Goal: Transaction & Acquisition: Subscribe to service/newsletter

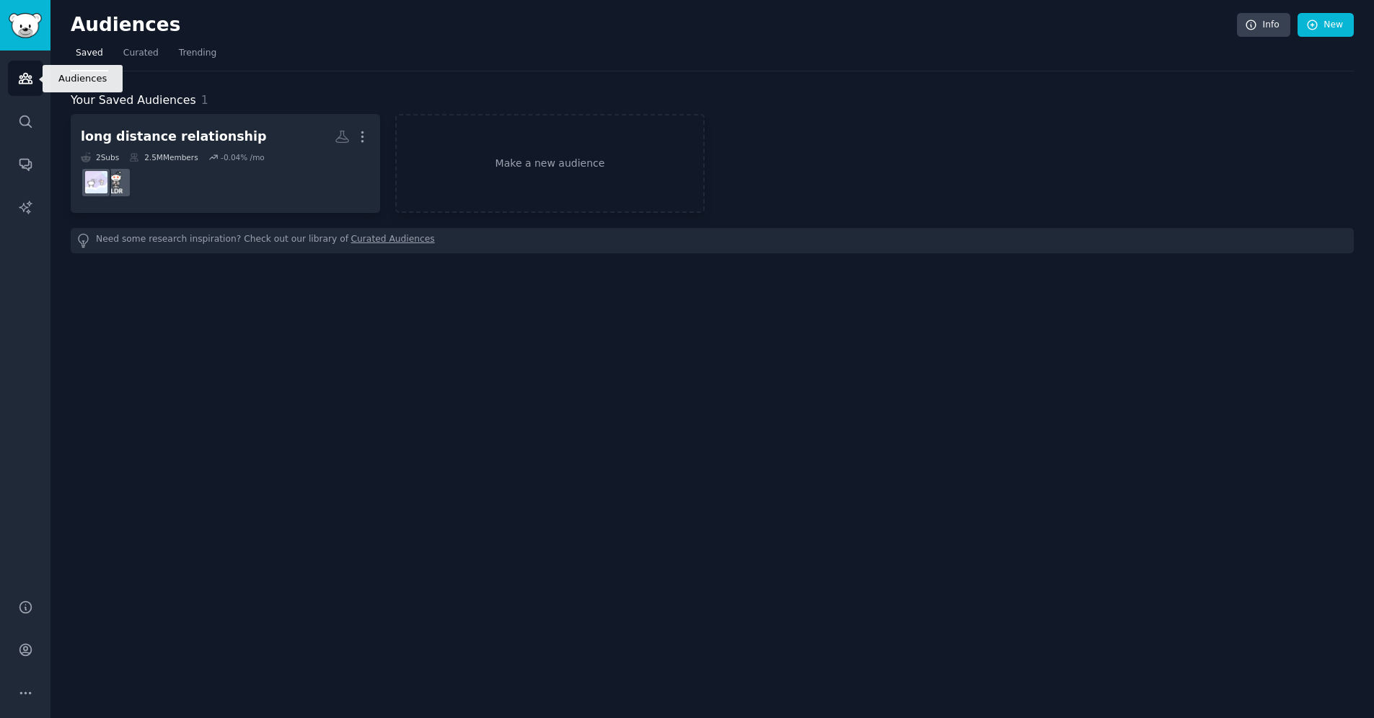
click at [27, 77] on icon "Sidebar" at bounding box center [25, 78] width 15 height 15
click at [30, 107] on link "Search" at bounding box center [25, 121] width 35 height 35
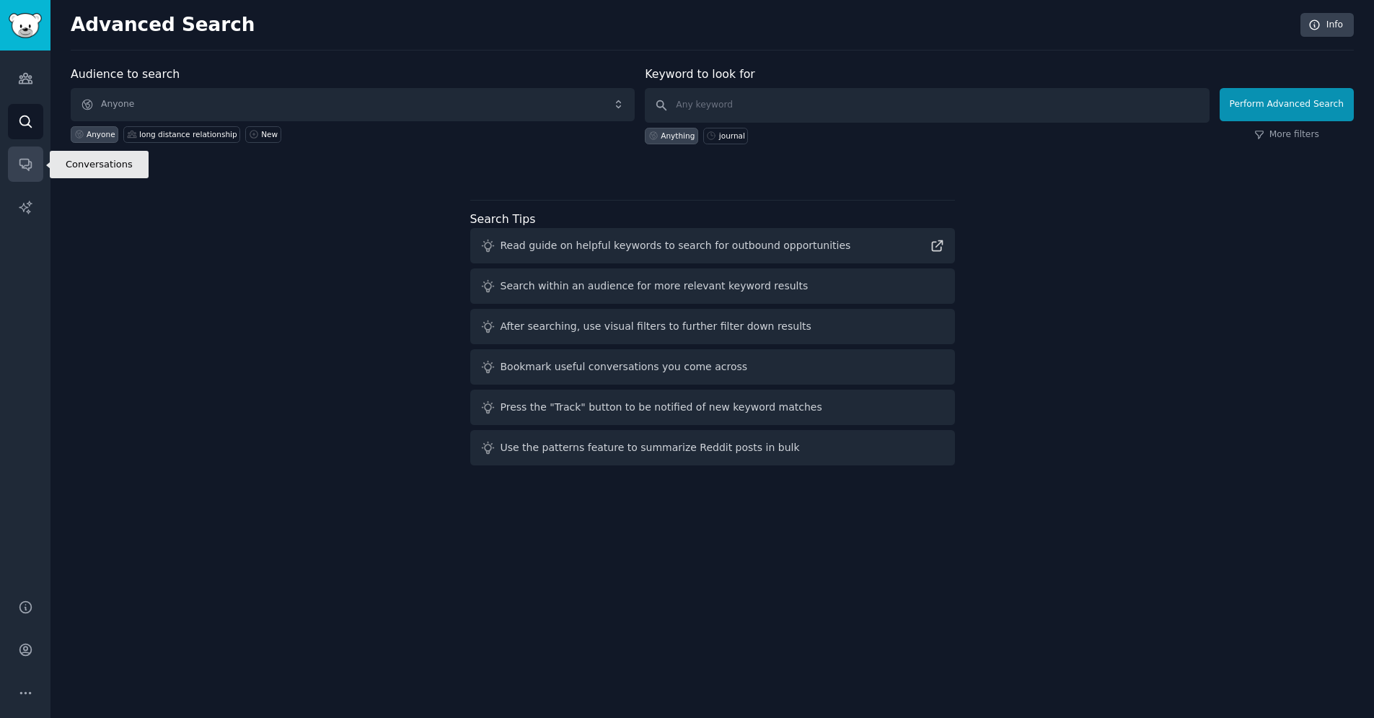
click at [17, 170] on link "Conversations" at bounding box center [25, 163] width 35 height 35
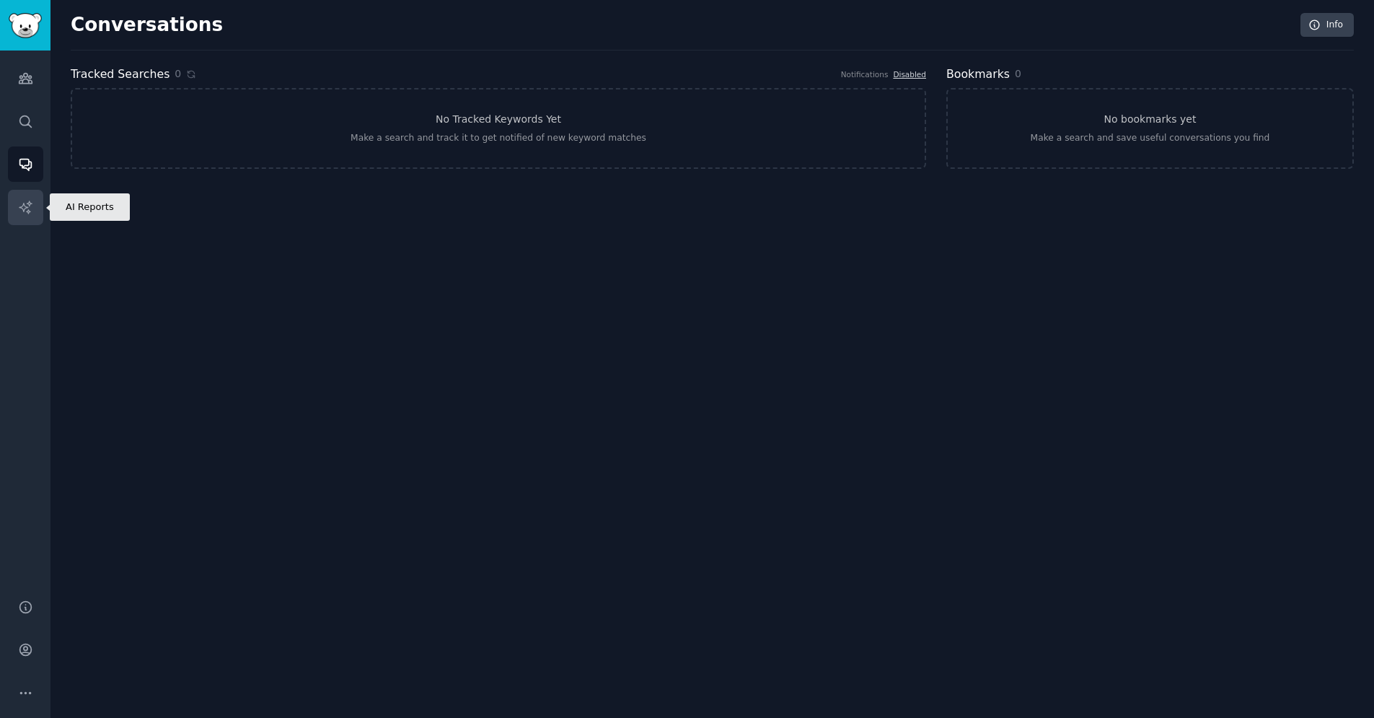
click at [17, 215] on link "AI Reports" at bounding box center [25, 207] width 35 height 35
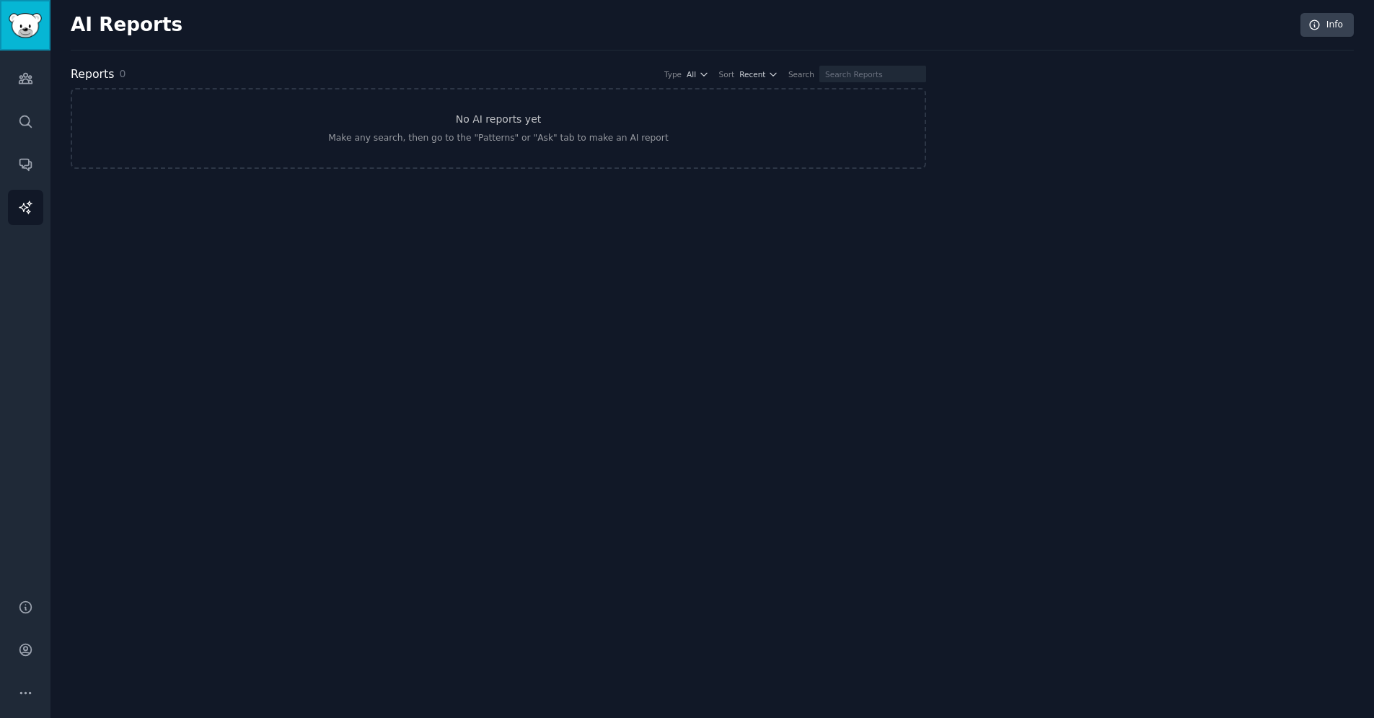
click at [9, 15] on img "Sidebar" at bounding box center [25, 25] width 33 height 25
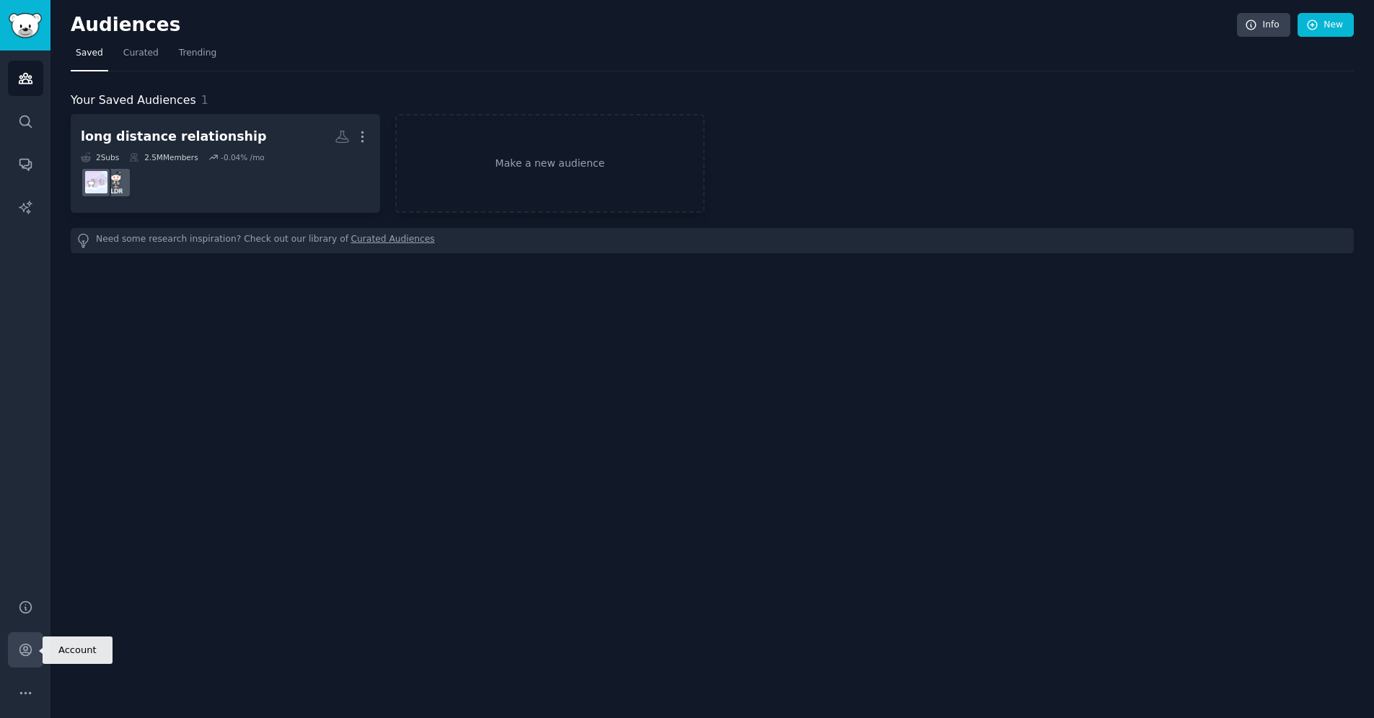
click at [28, 649] on icon "Sidebar" at bounding box center [25, 649] width 15 height 15
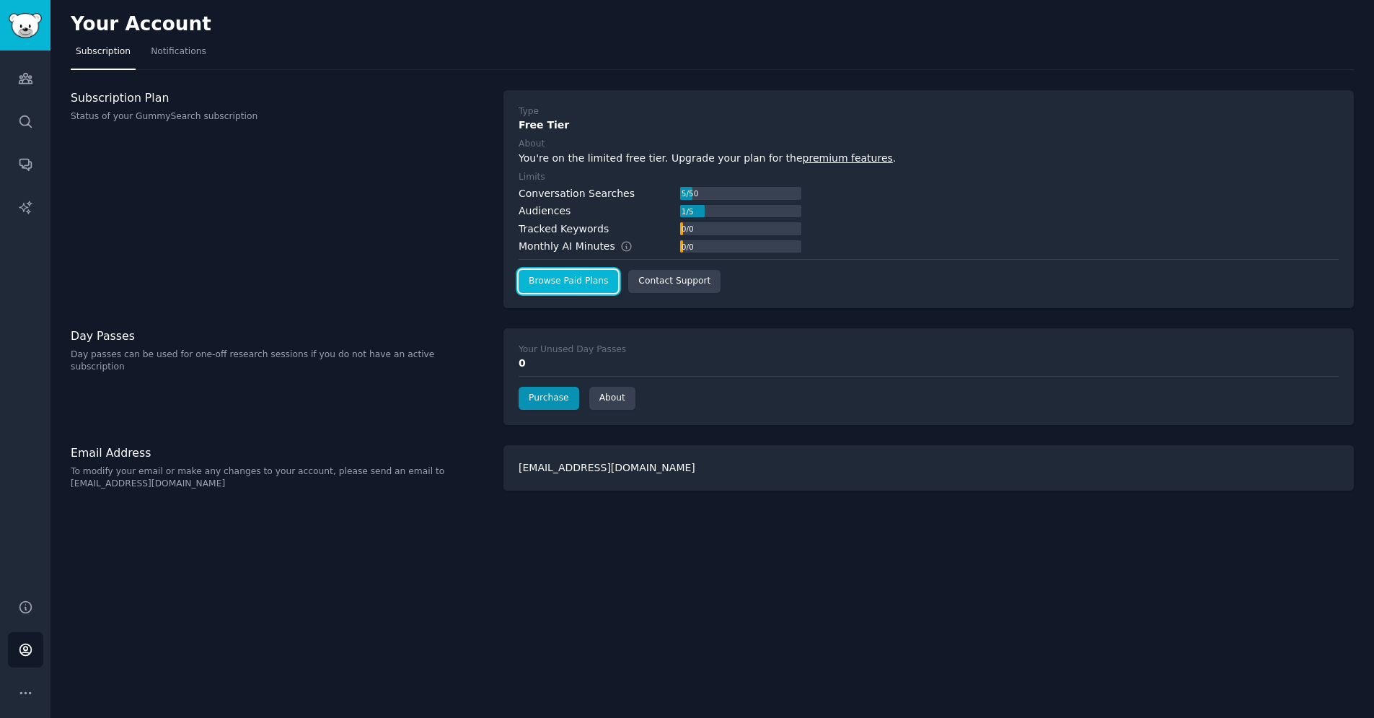
click at [606, 281] on link "Browse Paid Plans" at bounding box center [569, 281] width 100 height 23
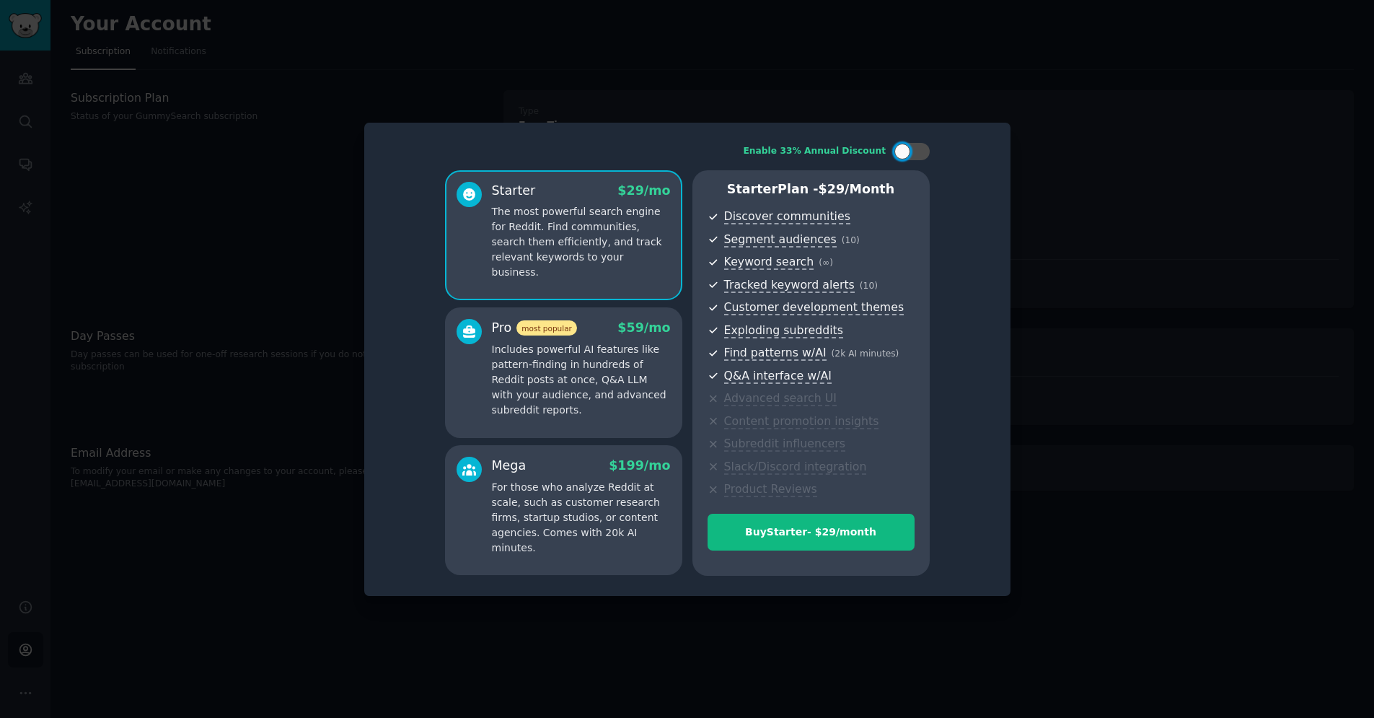
click at [584, 343] on p "Includes powerful AI features like pattern-finding in hundreds of Reddit posts …" at bounding box center [581, 380] width 179 height 76
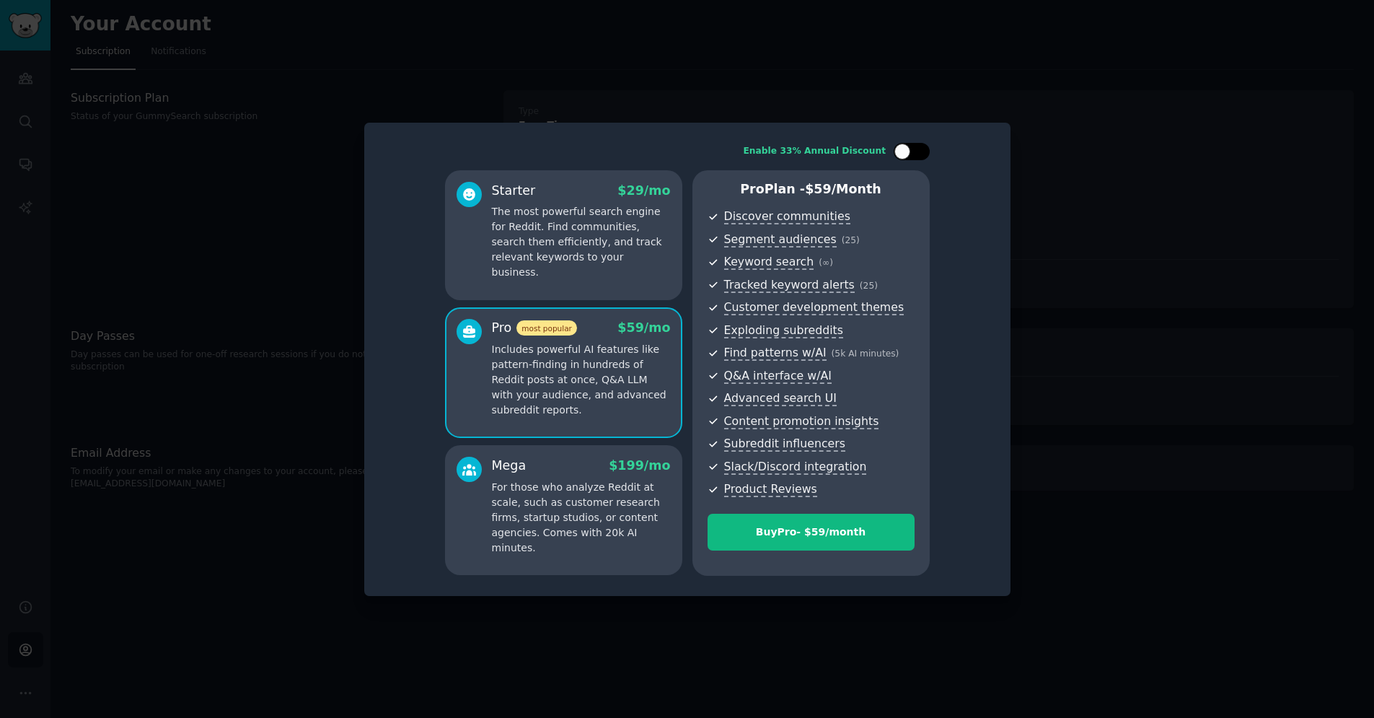
click at [905, 151] on div at bounding box center [902, 152] width 16 height 16
click at [905, 151] on icon at bounding box center [903, 152] width 8 height 8
checkbox input "false"
click at [846, 530] on div "Buy Pro - $ 59 /month" at bounding box center [811, 531] width 206 height 15
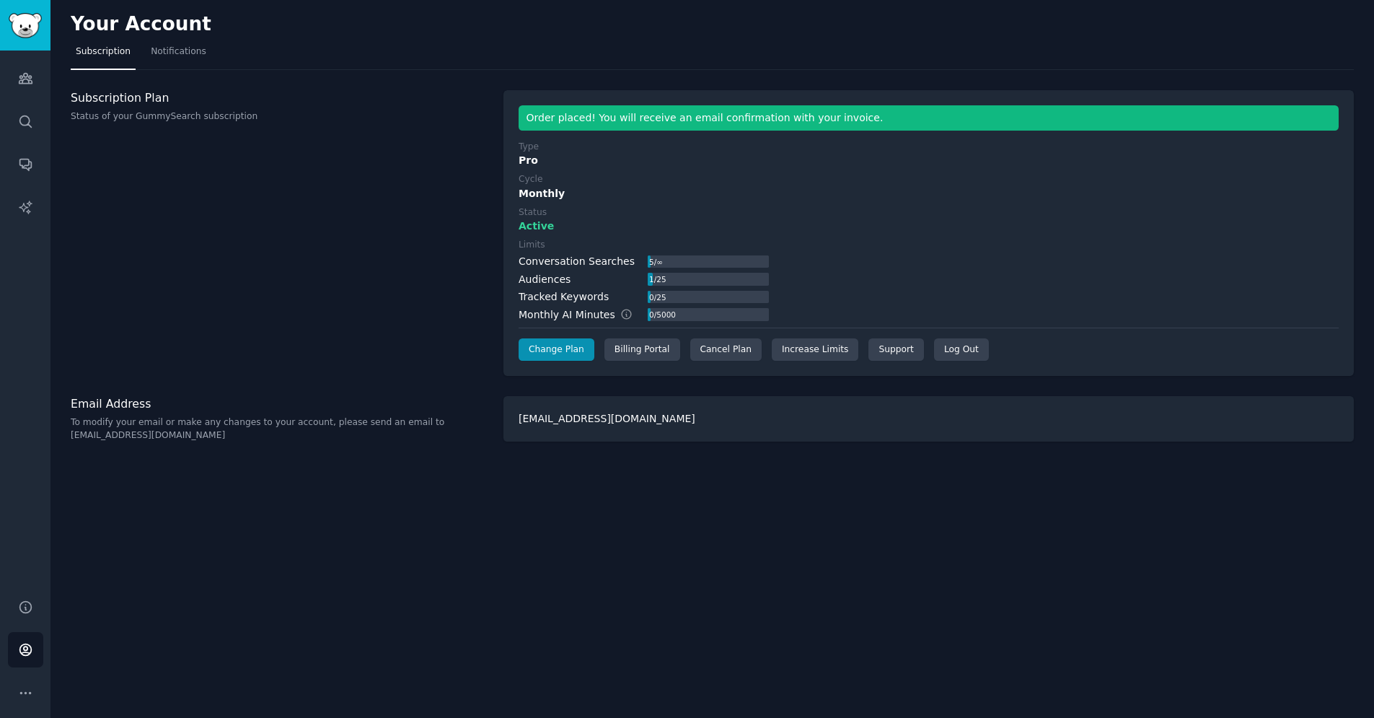
click at [438, 621] on div "Your Account Subscription Notifications Subscription Plan Status of your GummyS…" at bounding box center [712, 359] width 1324 height 718
click at [705, 112] on div "Order placed! You will receive an email confirmation with your invoice." at bounding box center [929, 117] width 820 height 25
click at [31, 17] on img "Sidebar" at bounding box center [25, 25] width 33 height 25
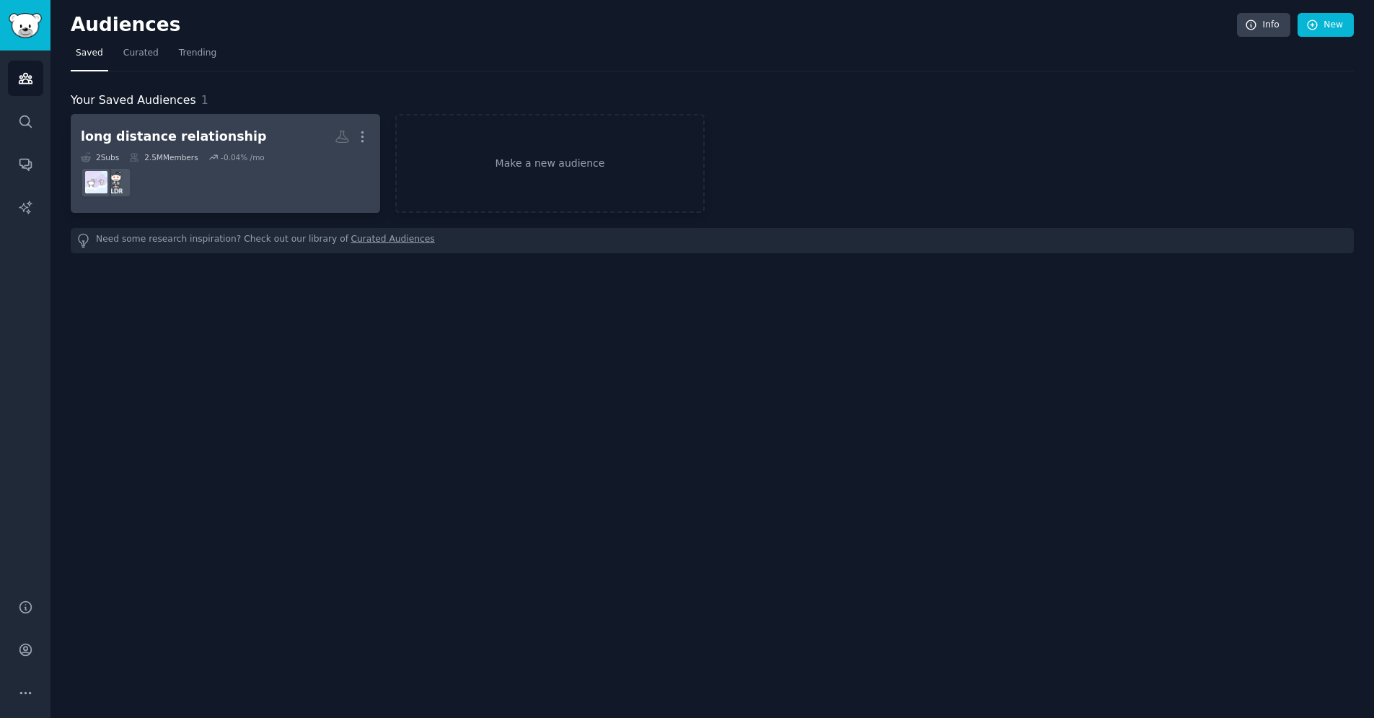
click at [214, 136] on div "long distance relationship" at bounding box center [174, 137] width 186 height 18
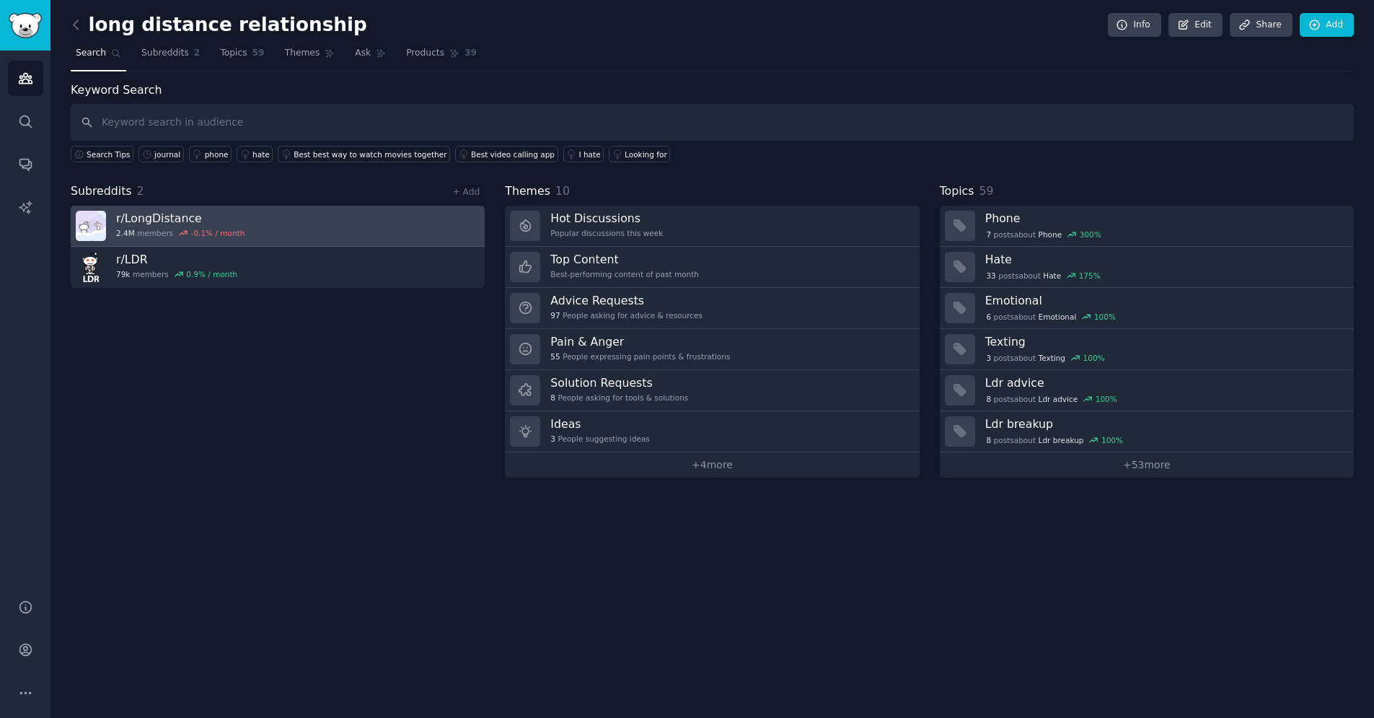
click at [239, 222] on link "r/ LongDistance 2.4M members -0.1 % / month" at bounding box center [278, 226] width 414 height 41
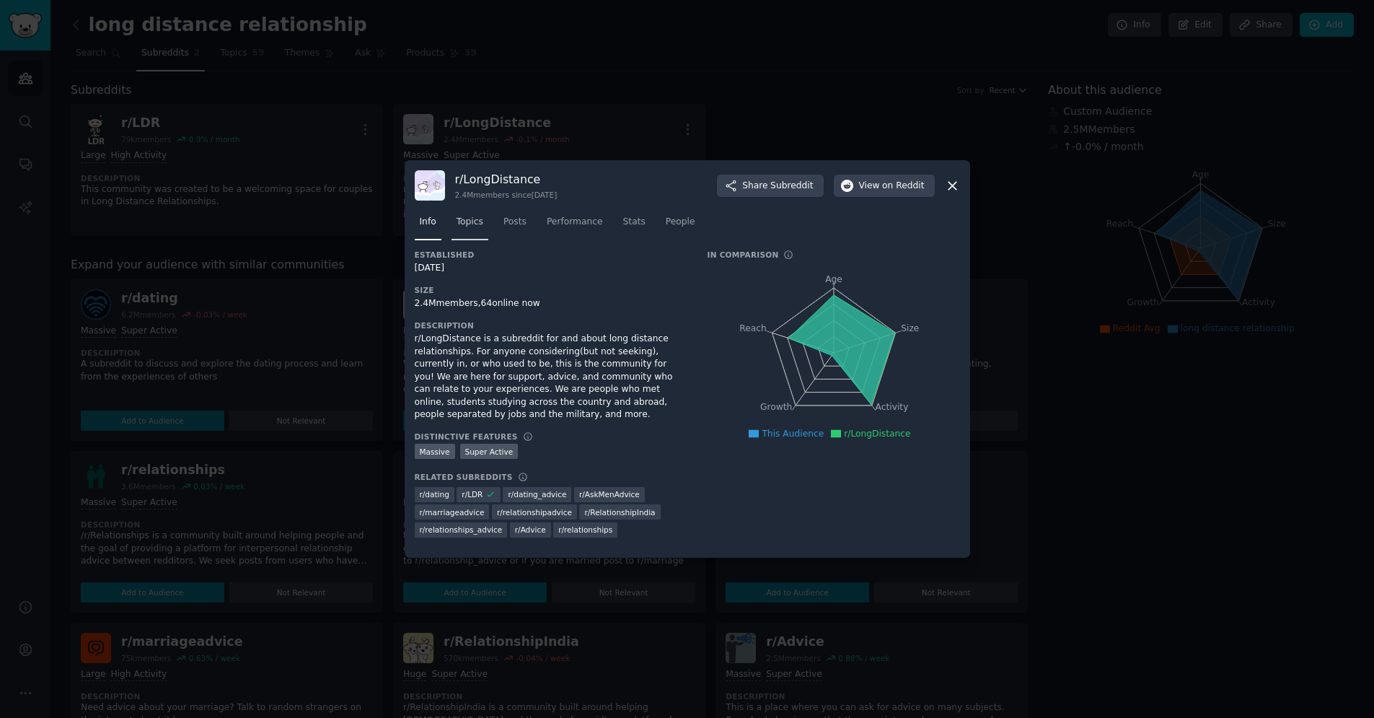
click at [469, 231] on link "Topics" at bounding box center [470, 226] width 37 height 30
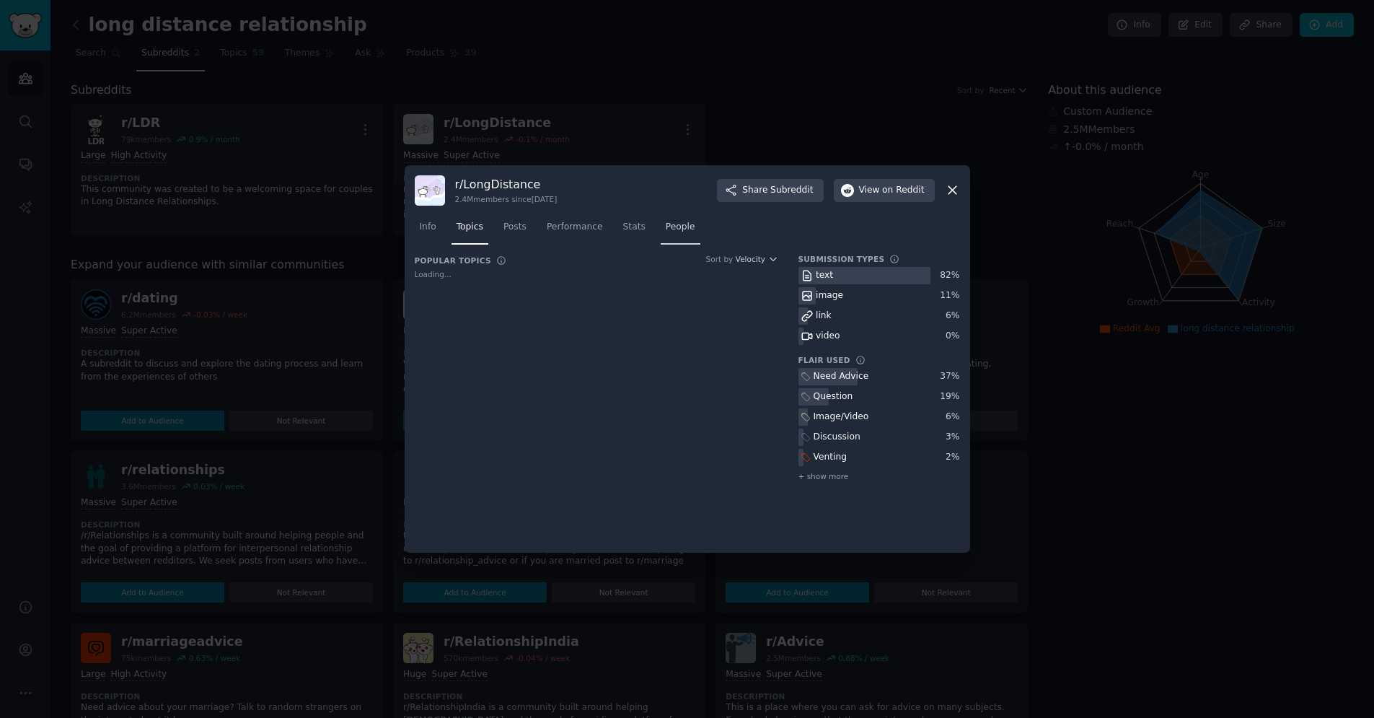
click at [682, 233] on link "People" at bounding box center [681, 231] width 40 height 30
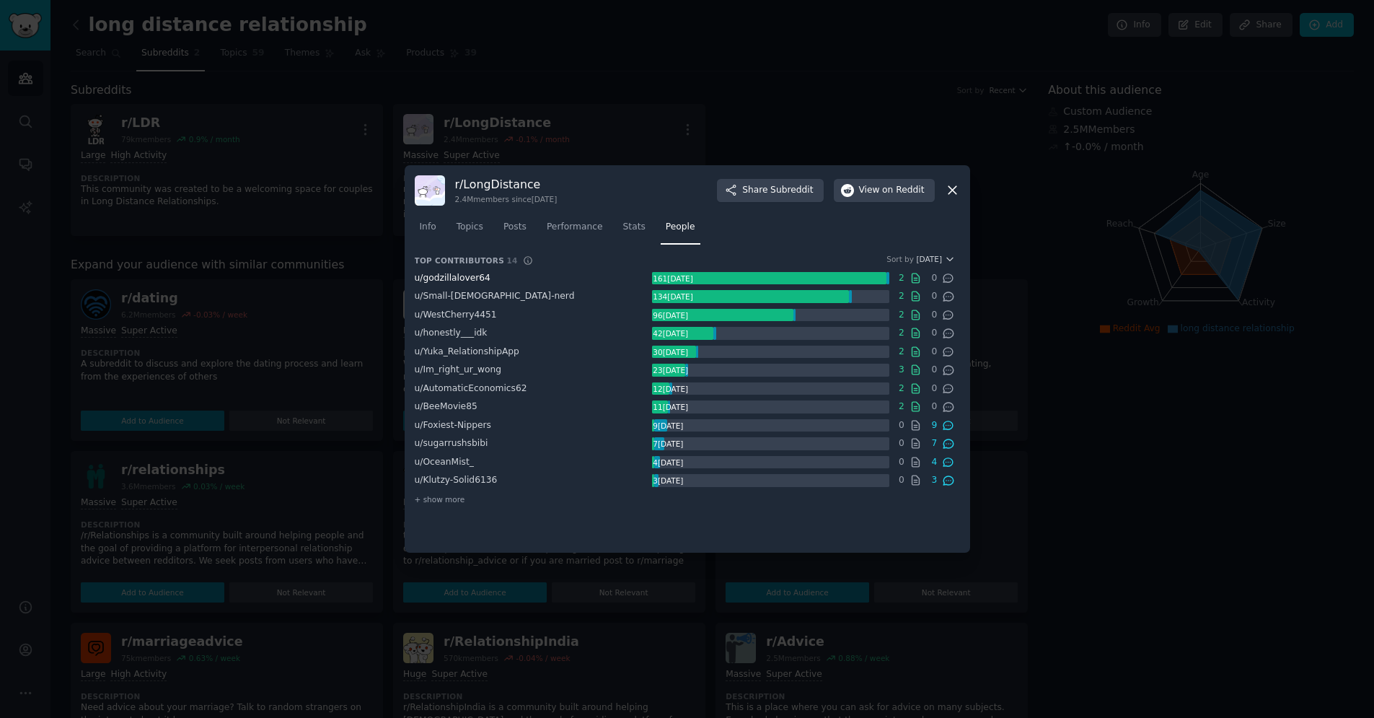
click at [454, 279] on span "u/ godzillalover64" at bounding box center [453, 278] width 76 height 10
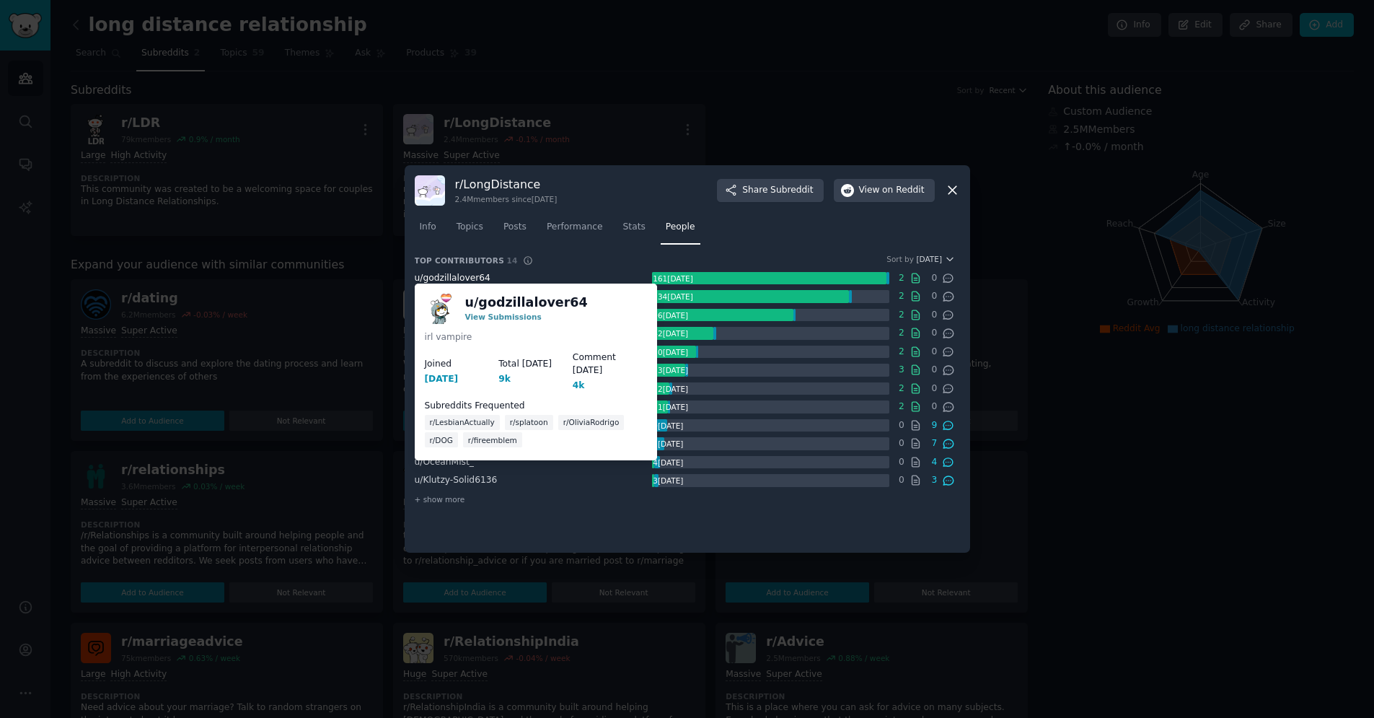
click at [454, 279] on span "u/ godzillalover64" at bounding box center [453, 278] width 76 height 10
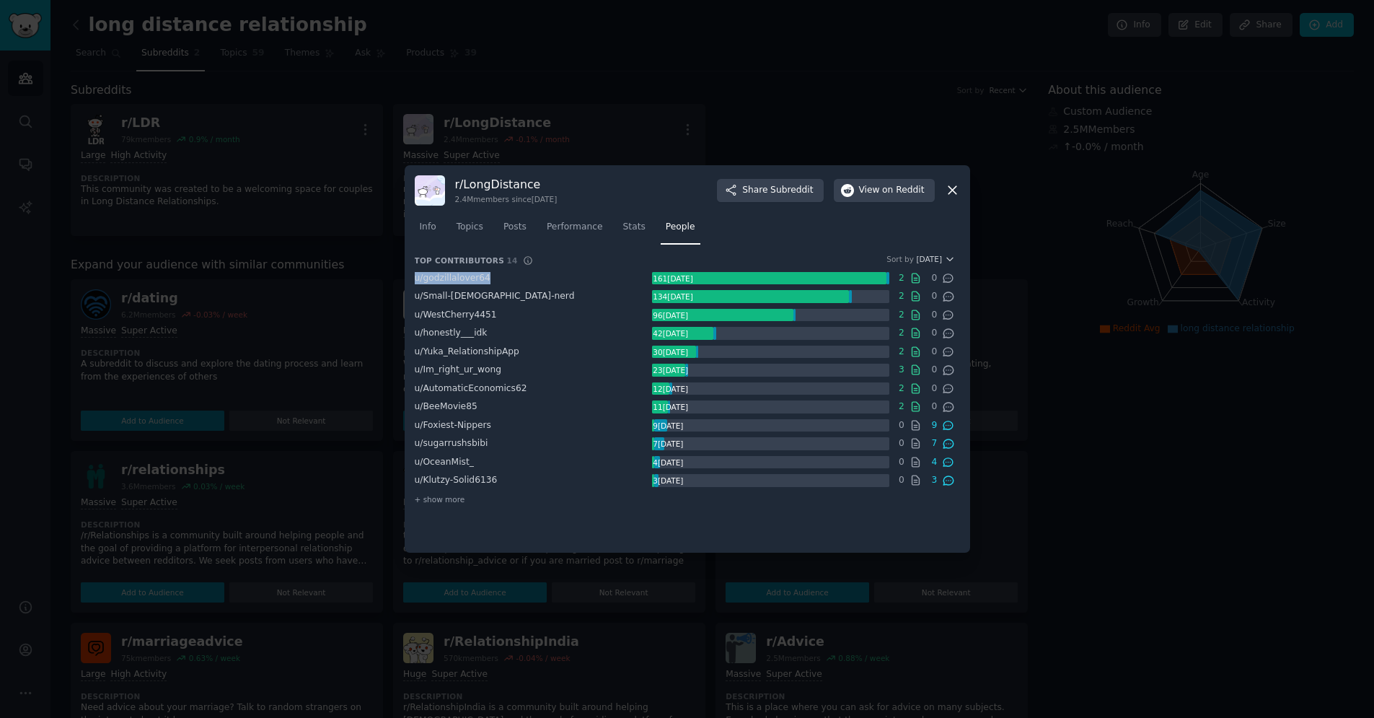
click at [529, 280] on div "u/ godzillalover64" at bounding box center [533, 278] width 237 height 13
click at [582, 285] on ul "u/ godzillalover64 161 karma 2 0 u/ Small-gay-nerd 134 karma 2 0 u/ WestCherry4…" at bounding box center [685, 379] width 540 height 215
click at [483, 371] on span "u/ Im_right_ur_wong" at bounding box center [458, 369] width 87 height 10
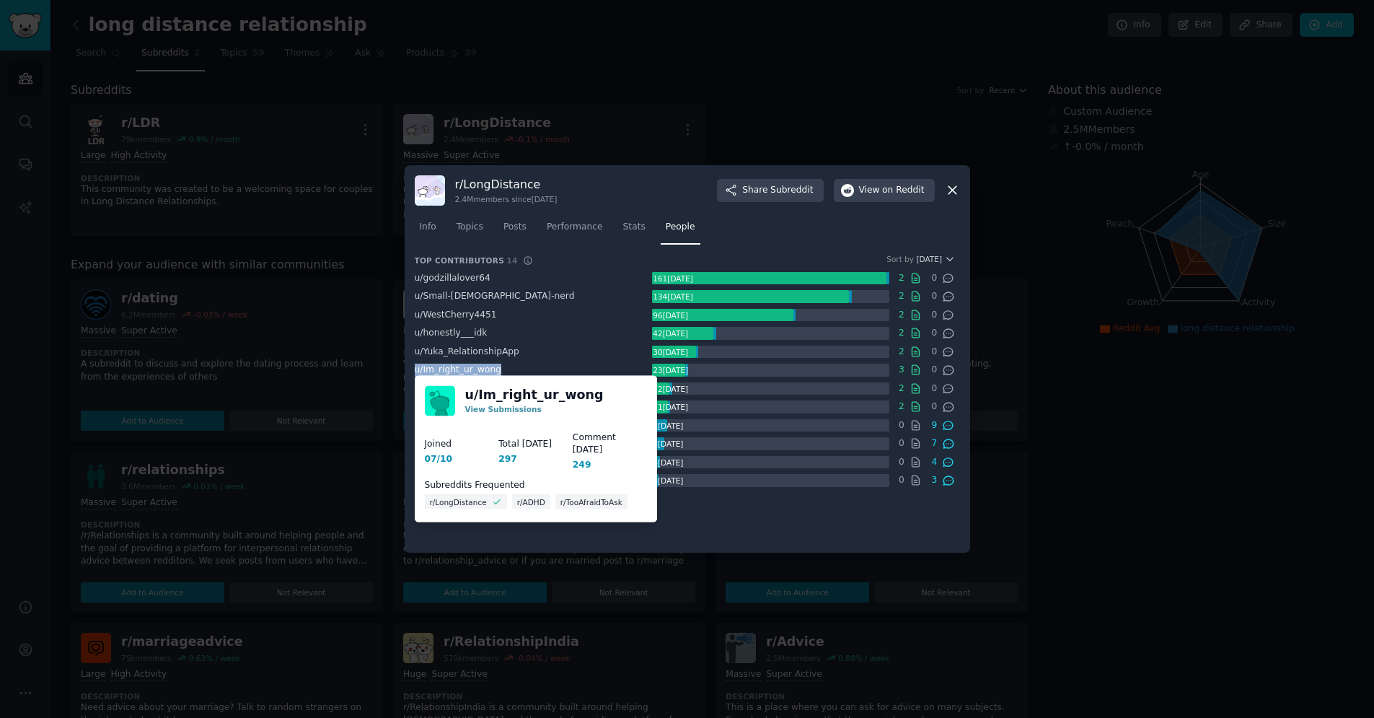
click at [483, 371] on span "u/ Im_right_ur_wong" at bounding box center [458, 369] width 87 height 10
click at [514, 404] on div "View Submissions" at bounding box center [534, 409] width 138 height 13
click at [523, 392] on link "u/ Im_right_ur_wong" at bounding box center [534, 394] width 138 height 18
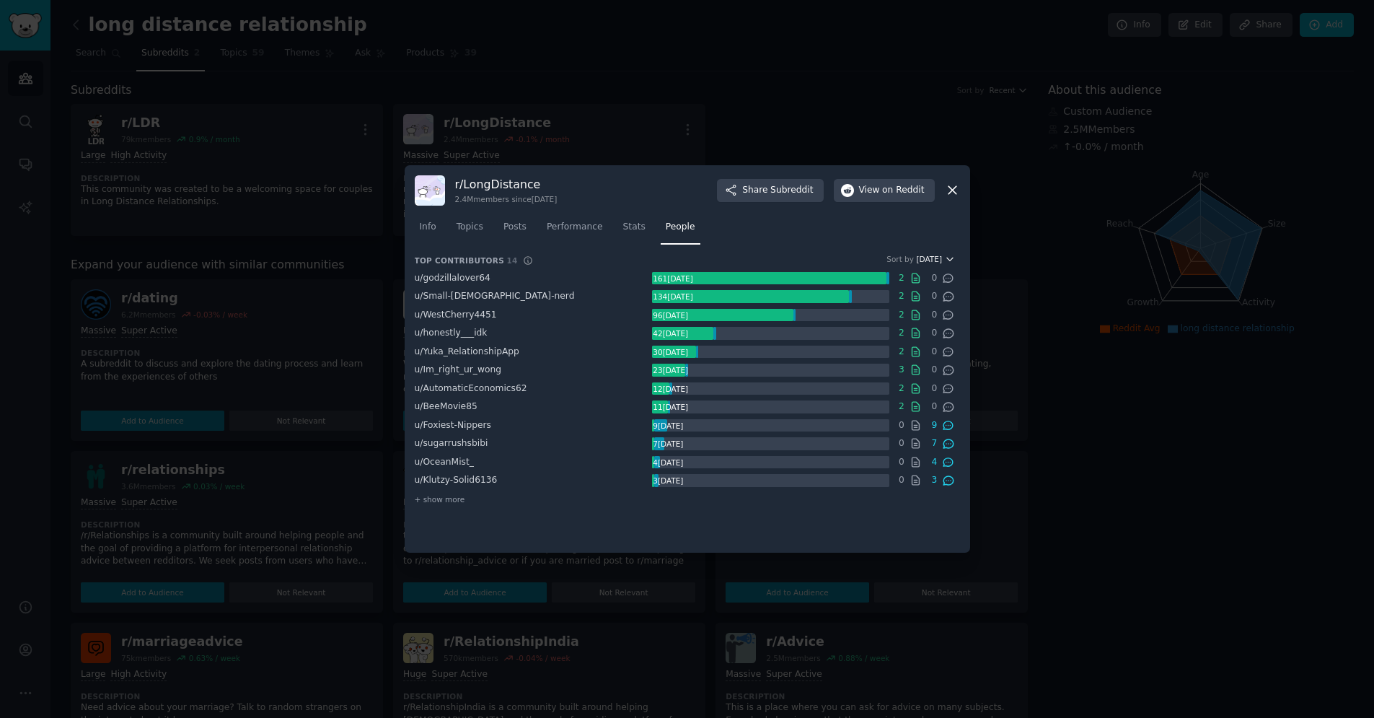
click at [936, 262] on span "Karma" at bounding box center [929, 259] width 26 height 10
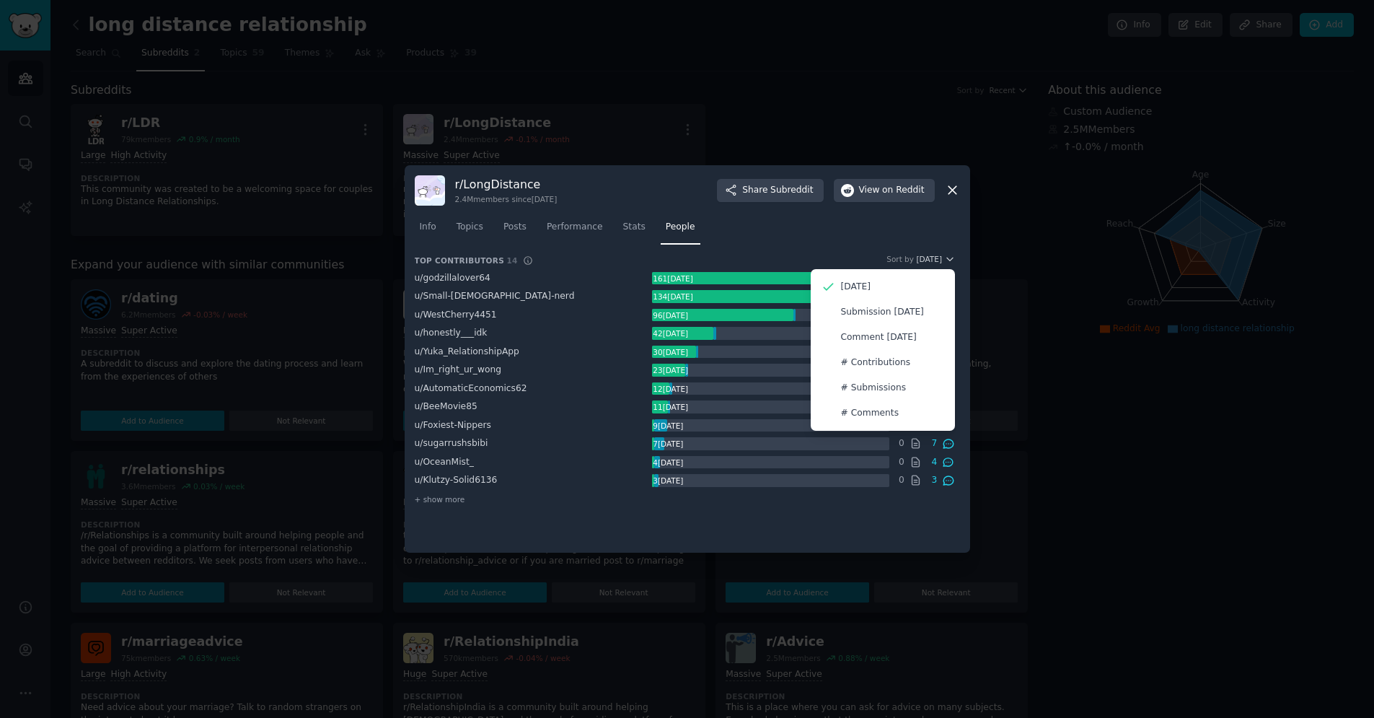
click at [853, 241] on nav "Info Topics Posts Performance Stats People" at bounding box center [687, 231] width 545 height 30
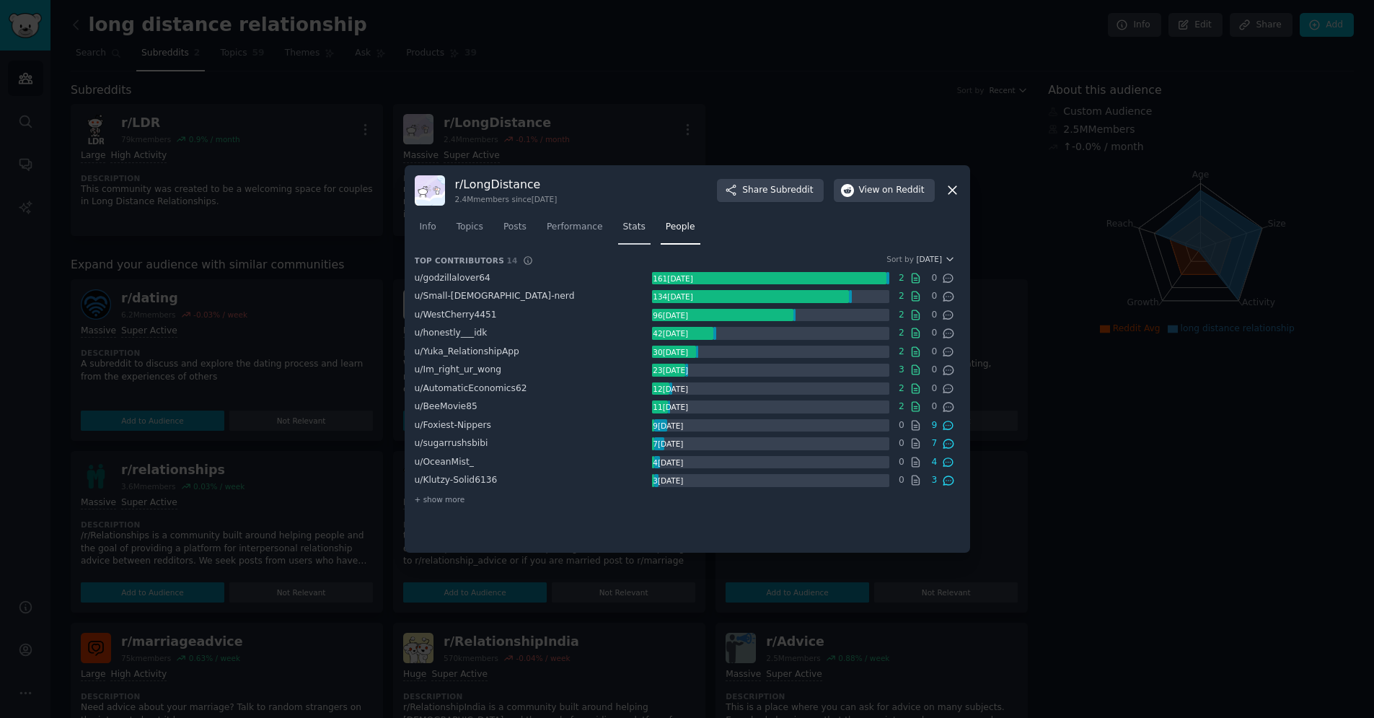
click at [625, 228] on span "Stats" at bounding box center [634, 227] width 22 height 13
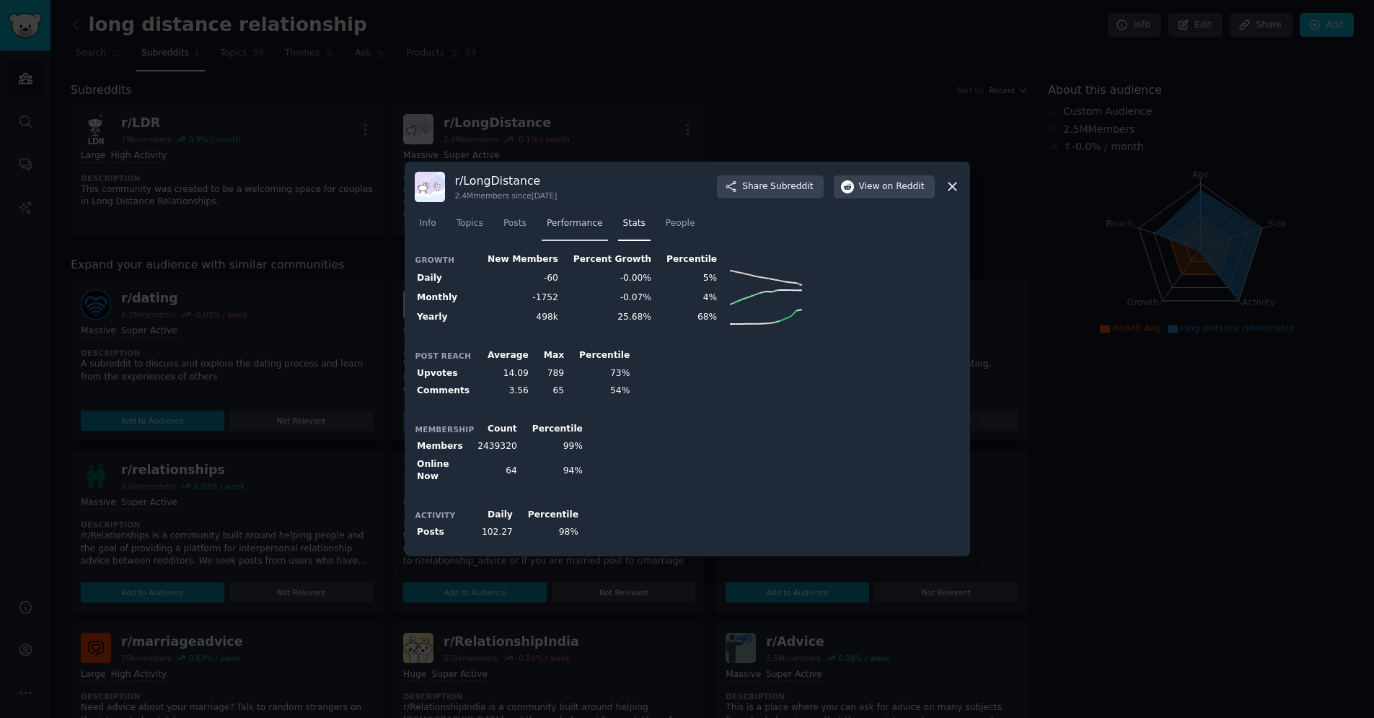
click at [591, 230] on span "Performance" at bounding box center [575, 223] width 56 height 13
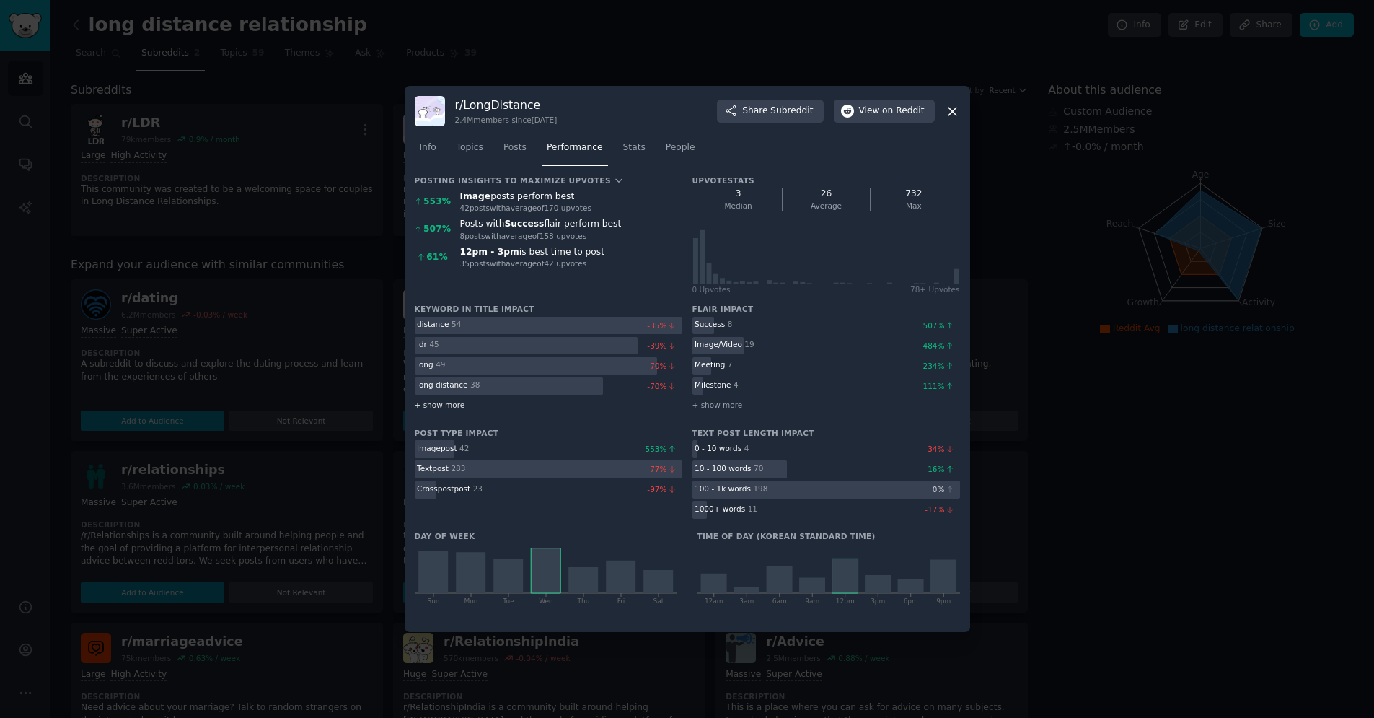
click at [439, 402] on span "+ show more" at bounding box center [440, 405] width 50 height 10
click at [815, 537] on h3 "Time of day ( Korean Standard Time )" at bounding box center [829, 536] width 263 height 10
drag, startPoint x: 815, startPoint y: 537, endPoint x: 854, endPoint y: 537, distance: 39.0
click at [855, 537] on h3 "Time of day ( Korean Standard Time )" at bounding box center [829, 536] width 263 height 10
click at [854, 537] on h3 "Time of day ( Korean Standard Time )" at bounding box center [829, 536] width 263 height 10
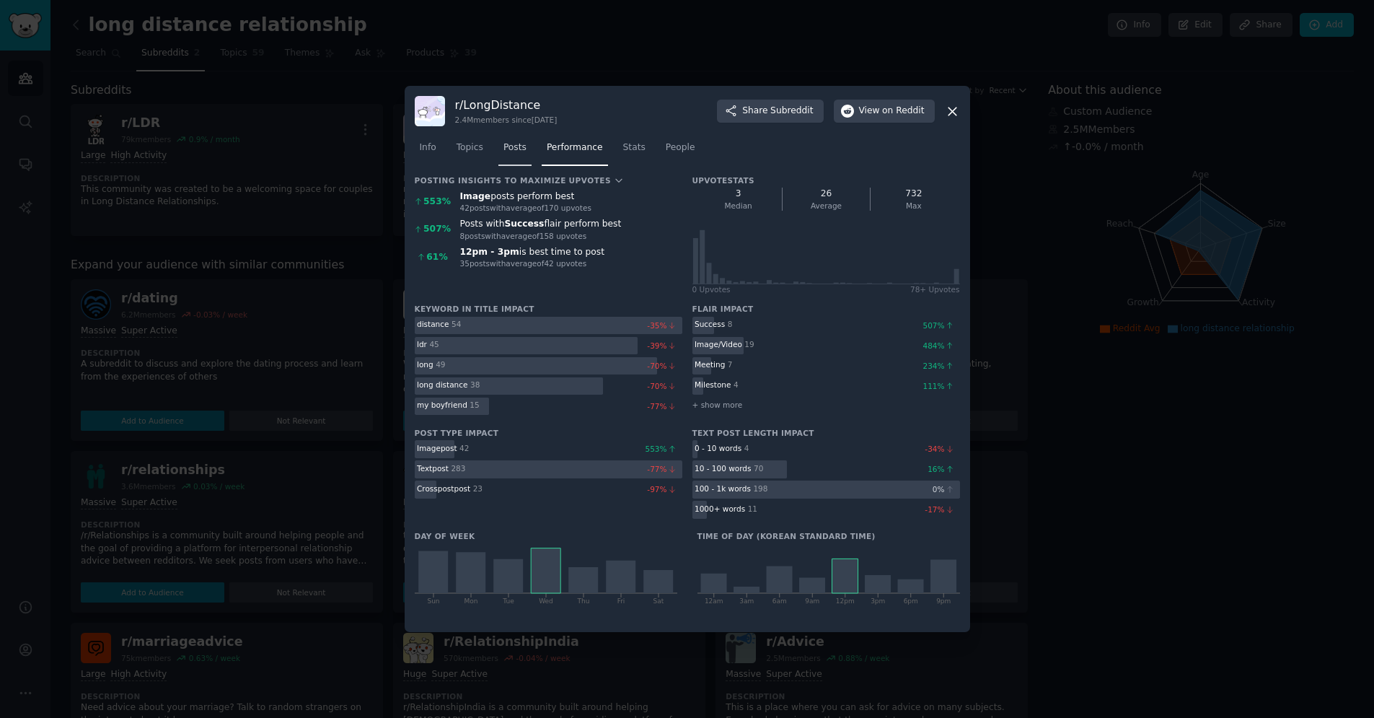
click at [528, 153] on link "Posts" at bounding box center [514, 151] width 33 height 30
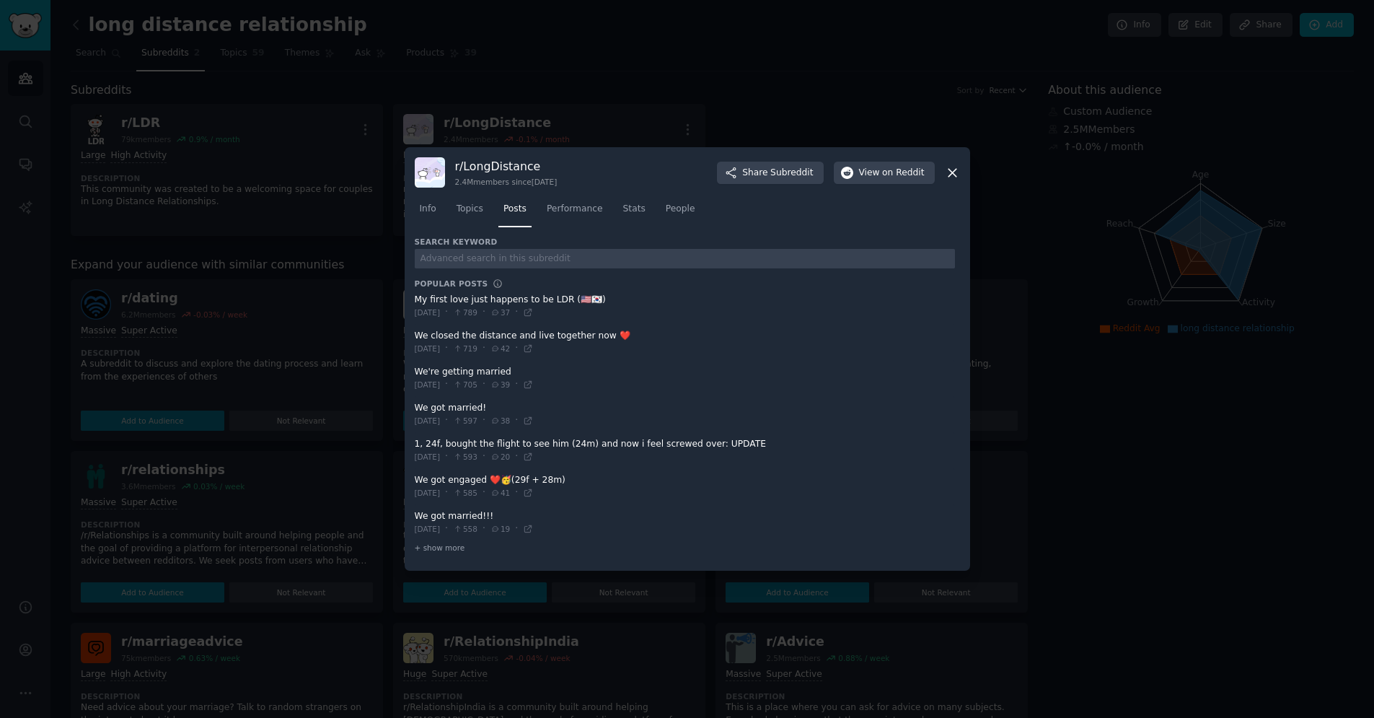
click at [452, 298] on span at bounding box center [685, 306] width 540 height 35
click at [462, 299] on span at bounding box center [685, 306] width 540 height 35
click at [589, 298] on span at bounding box center [685, 306] width 540 height 35
click at [533, 311] on icon at bounding box center [528, 312] width 10 height 10
click at [952, 170] on icon at bounding box center [952, 172] width 15 height 15
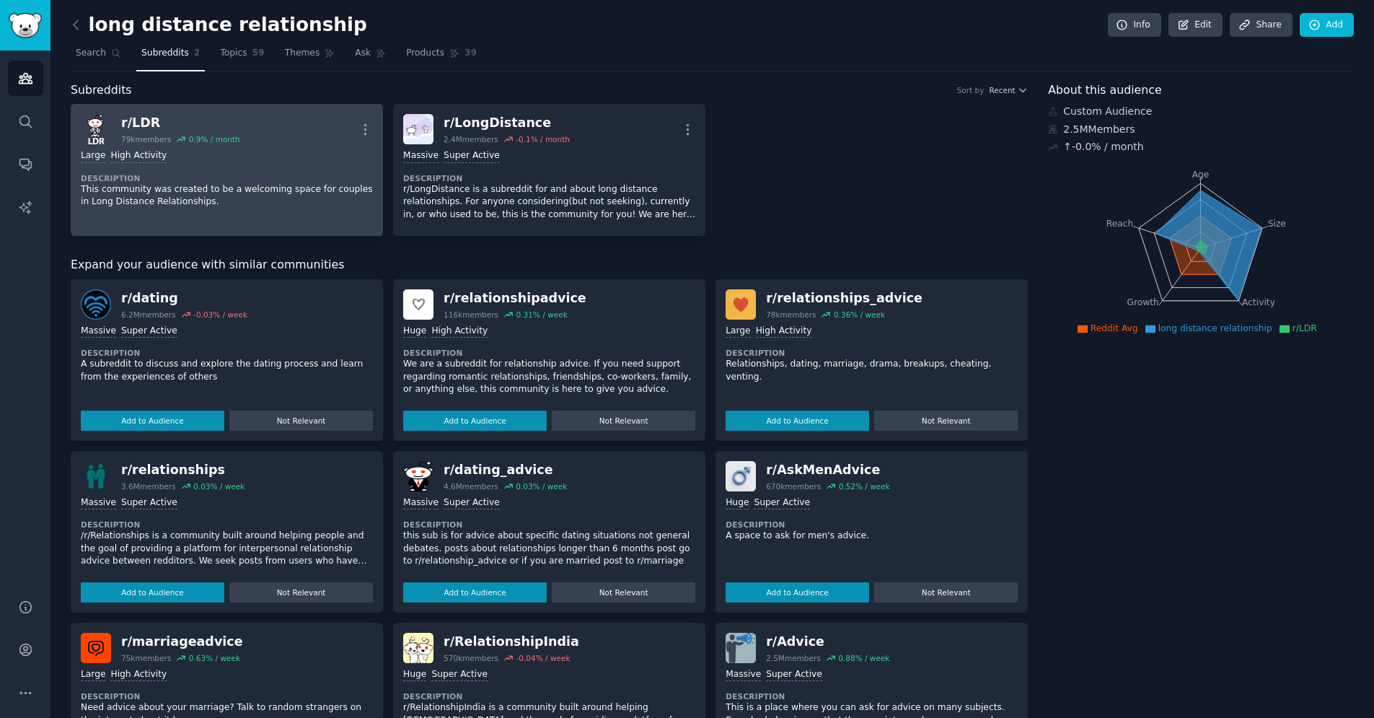
click at [203, 180] on dt "Description" at bounding box center [227, 178] width 292 height 10
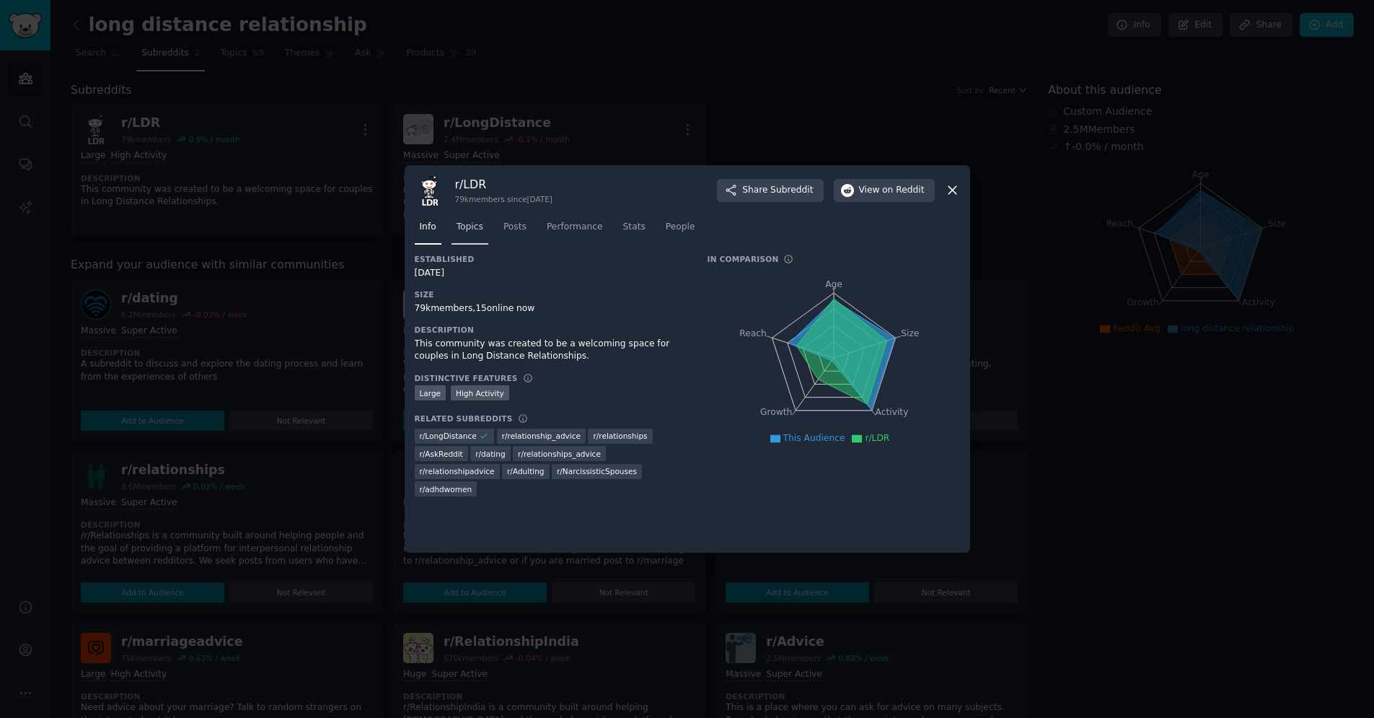
click at [474, 228] on span "Topics" at bounding box center [470, 227] width 27 height 13
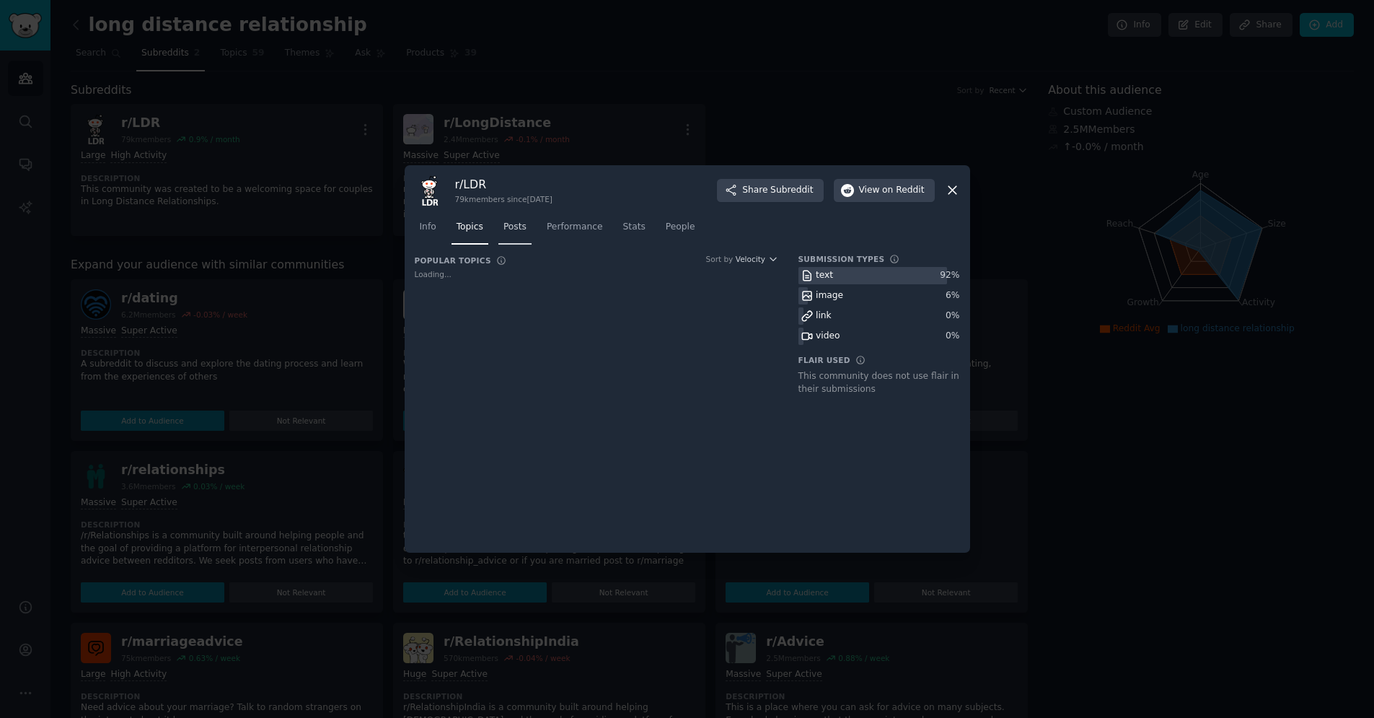
click at [518, 229] on span "Posts" at bounding box center [514, 227] width 23 height 13
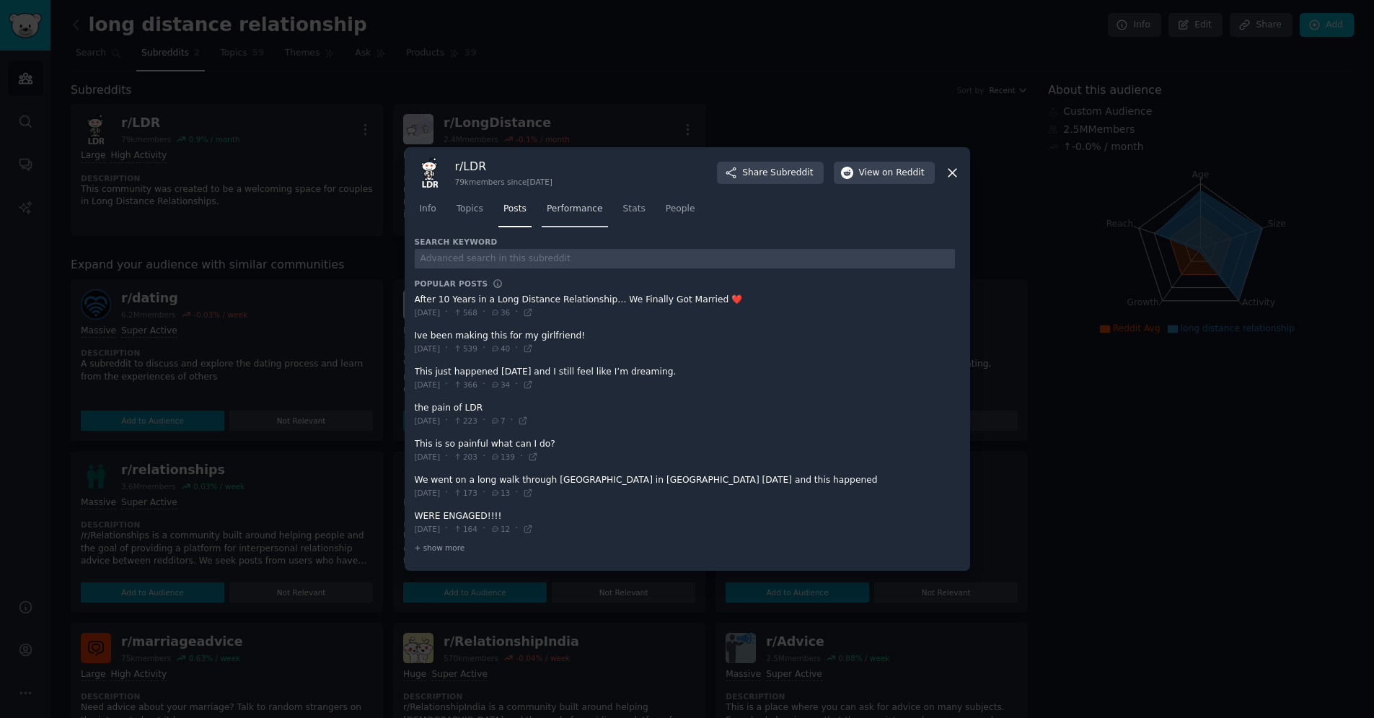
click at [556, 201] on link "Performance" at bounding box center [575, 213] width 66 height 30
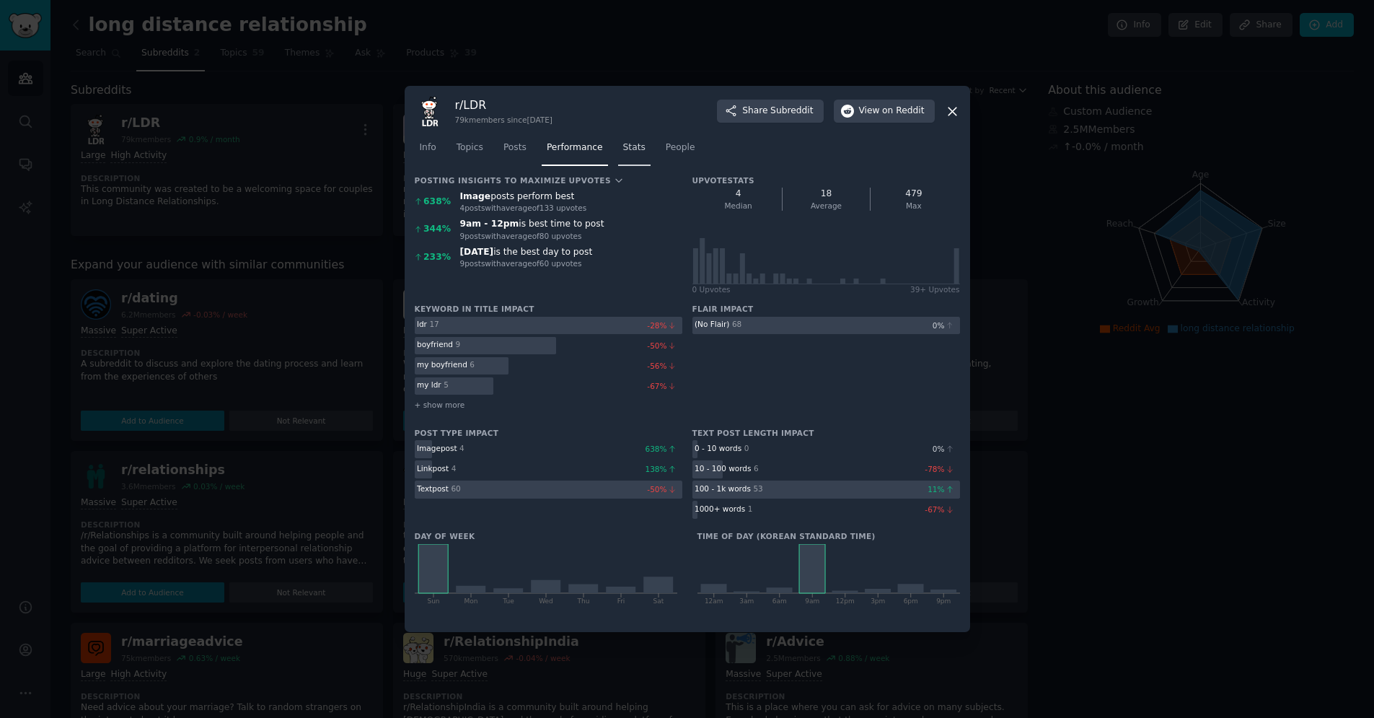
click at [633, 141] on span "Stats" at bounding box center [634, 147] width 22 height 13
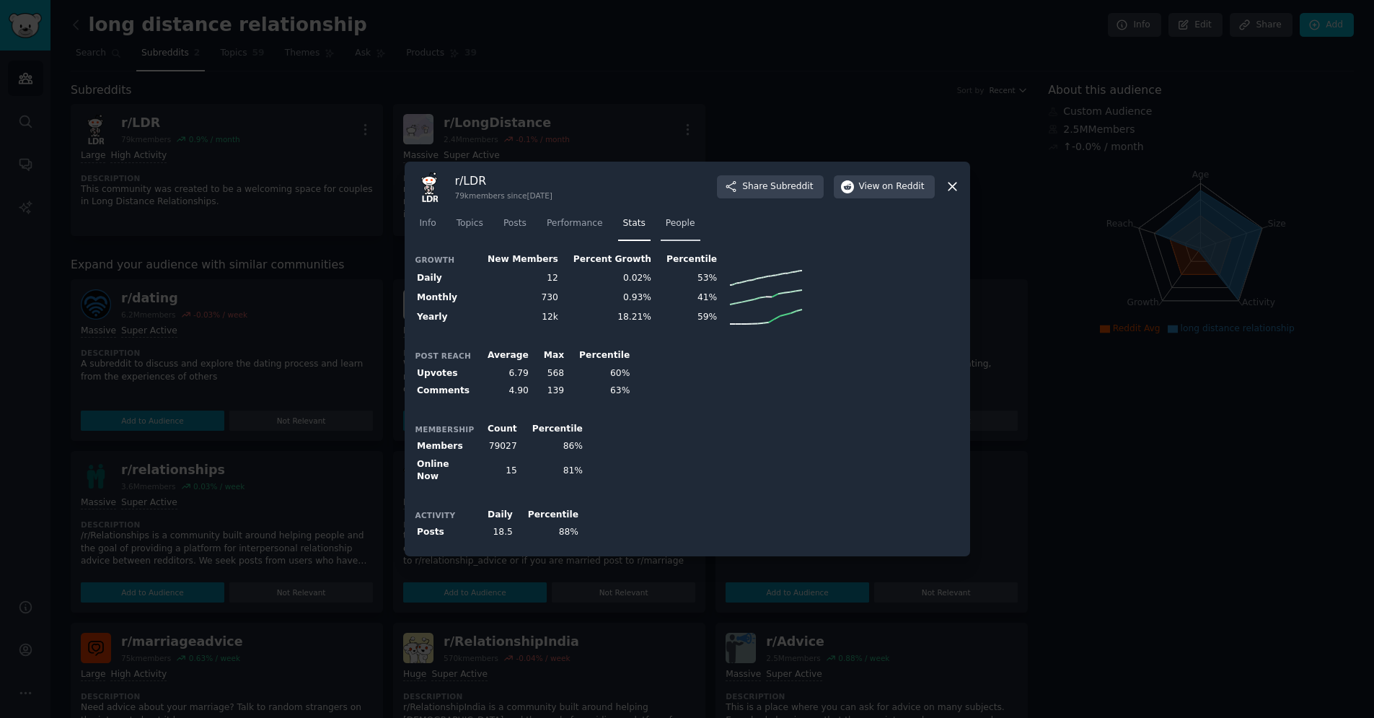
click at [677, 234] on link "People" at bounding box center [681, 227] width 40 height 30
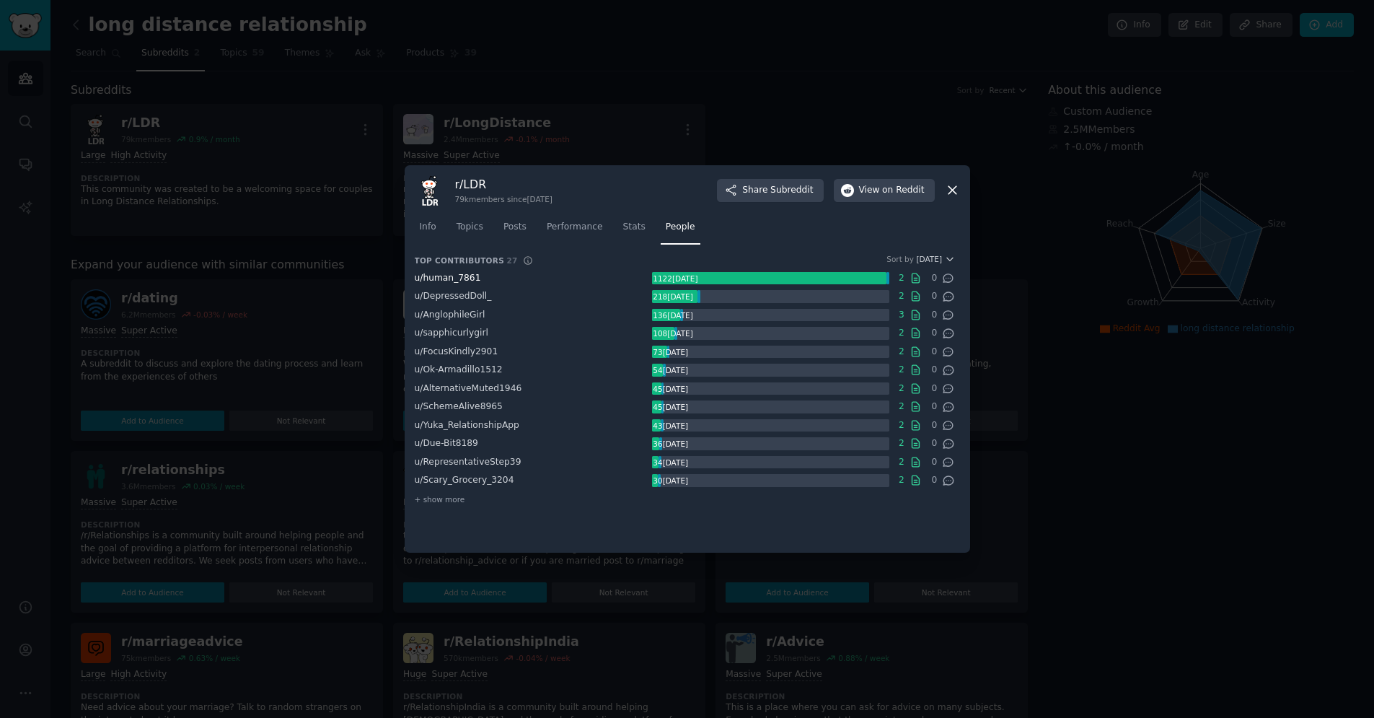
click at [466, 281] on span "u/ human_7861" at bounding box center [448, 278] width 66 height 10
click at [716, 75] on div at bounding box center [687, 359] width 1374 height 718
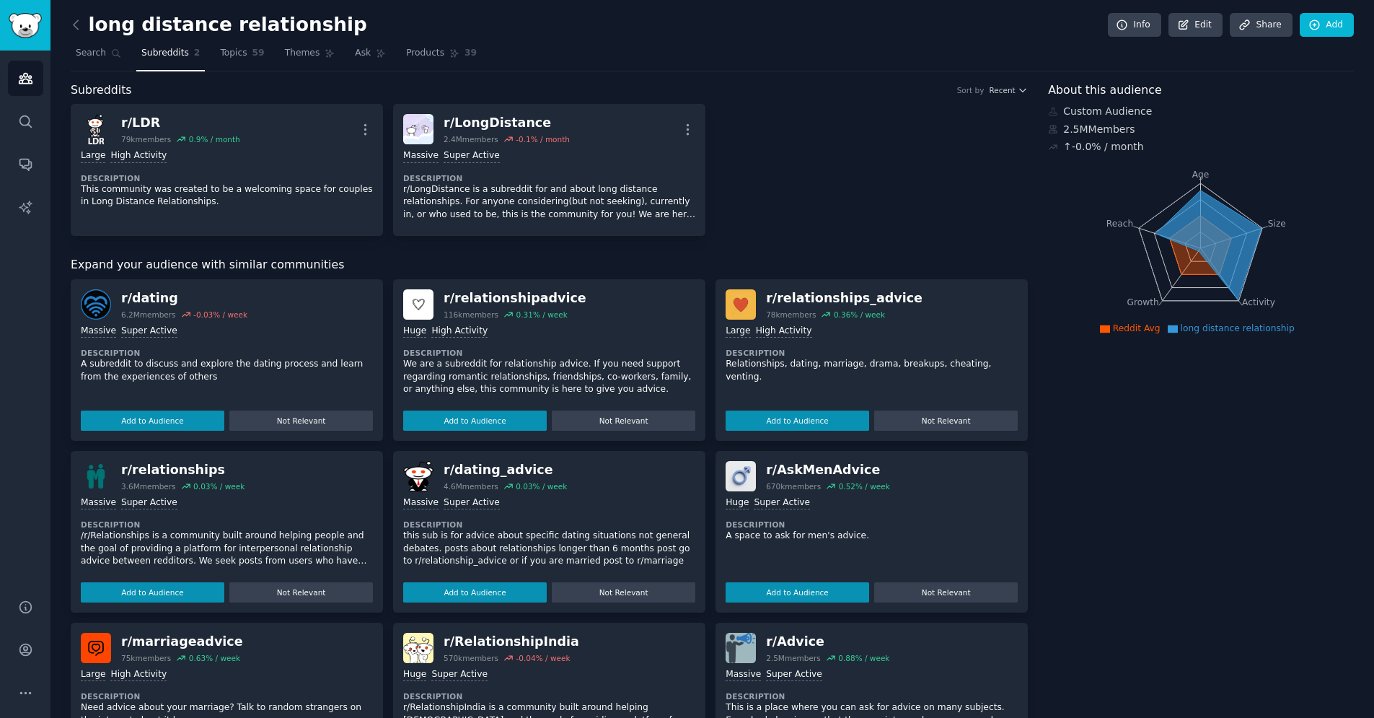
click at [731, 150] on div "r/ LDR 79k members 0.9 % / month More Large High Activity Description This comm…" at bounding box center [549, 170] width 957 height 132
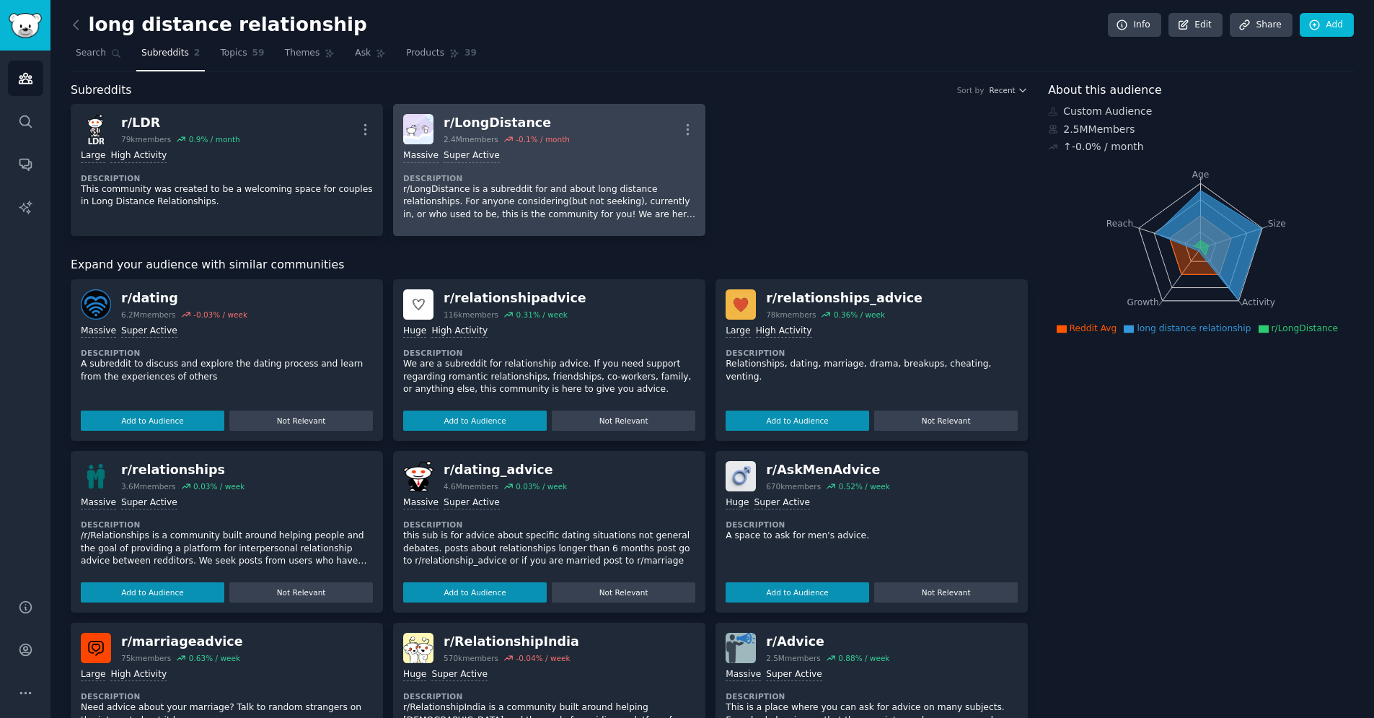
click at [509, 118] on div "r/ LongDistance" at bounding box center [507, 123] width 126 height 18
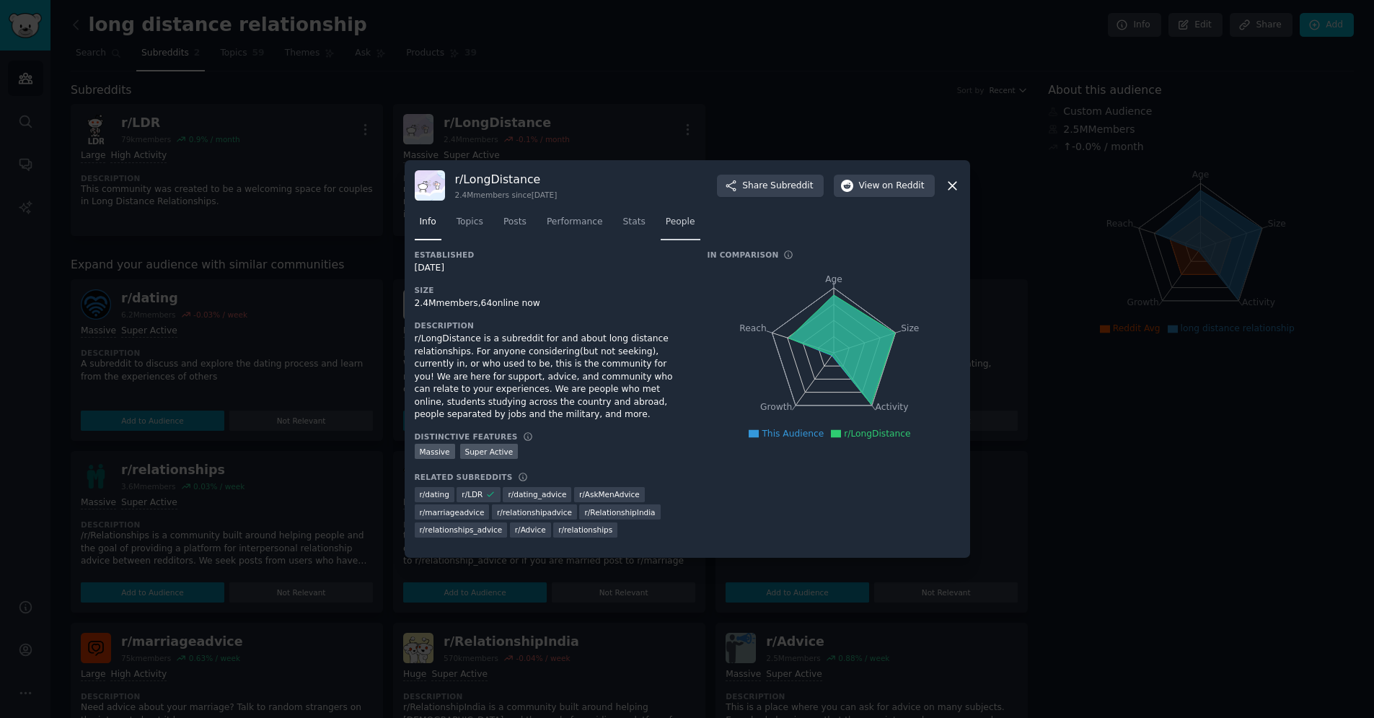
click at [692, 224] on span "People" at bounding box center [681, 222] width 30 height 13
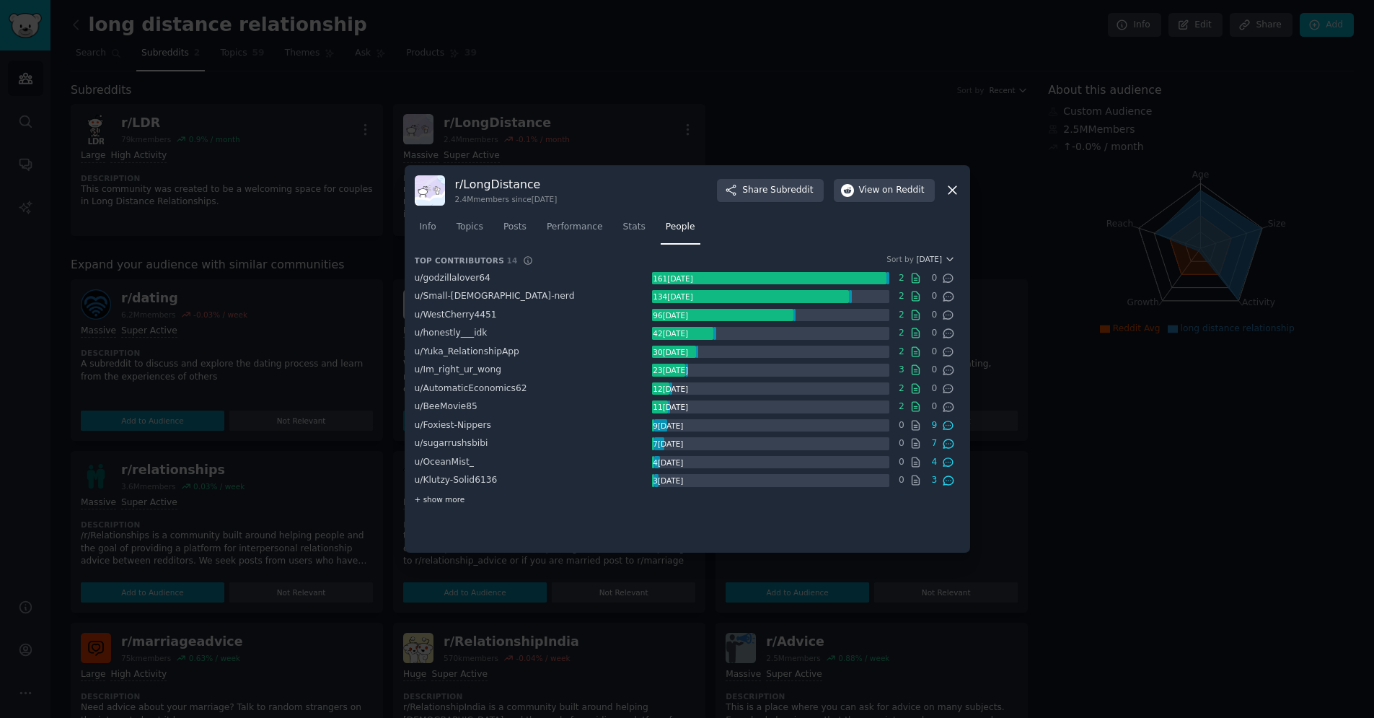
click at [458, 500] on span "+ show more" at bounding box center [440, 499] width 50 height 10
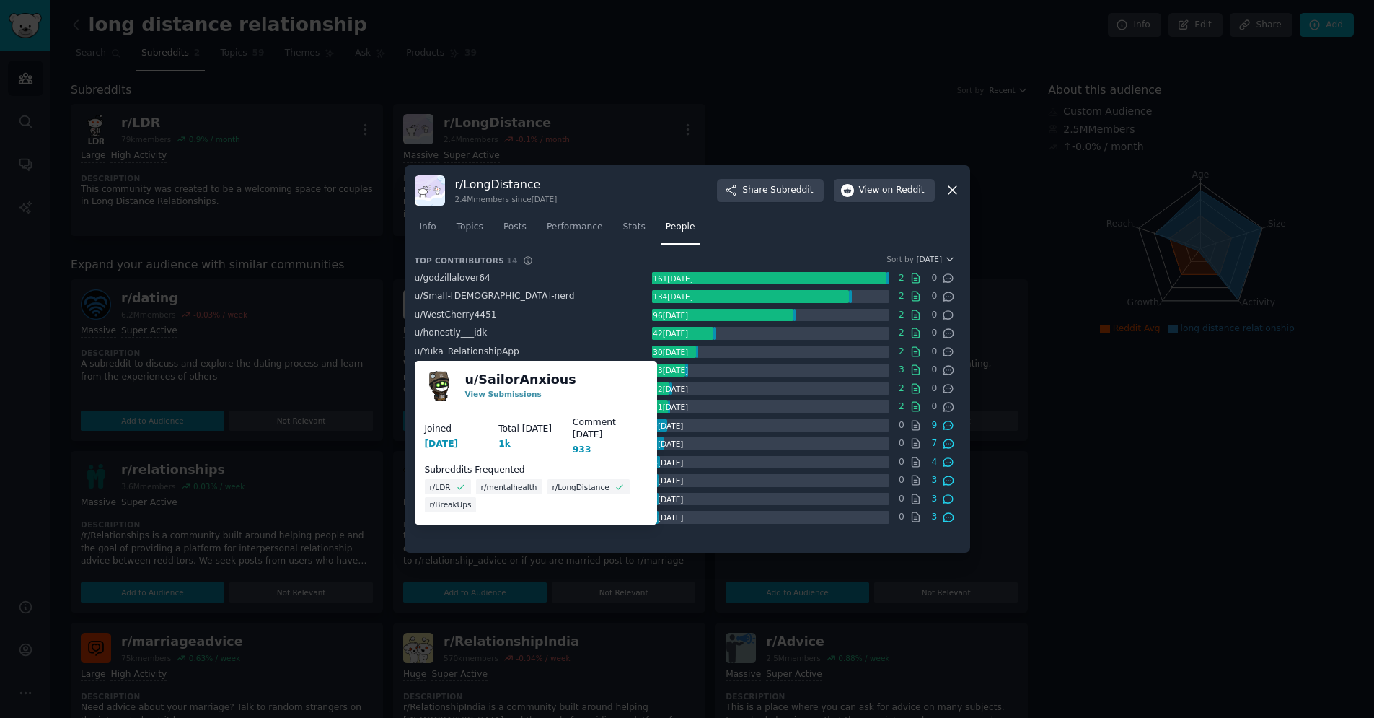
click at [461, 522] on span "u/ SailorAnxious" at bounding box center [449, 516] width 69 height 10
click at [506, 377] on link "u/ SailorAnxious" at bounding box center [520, 380] width 111 height 18
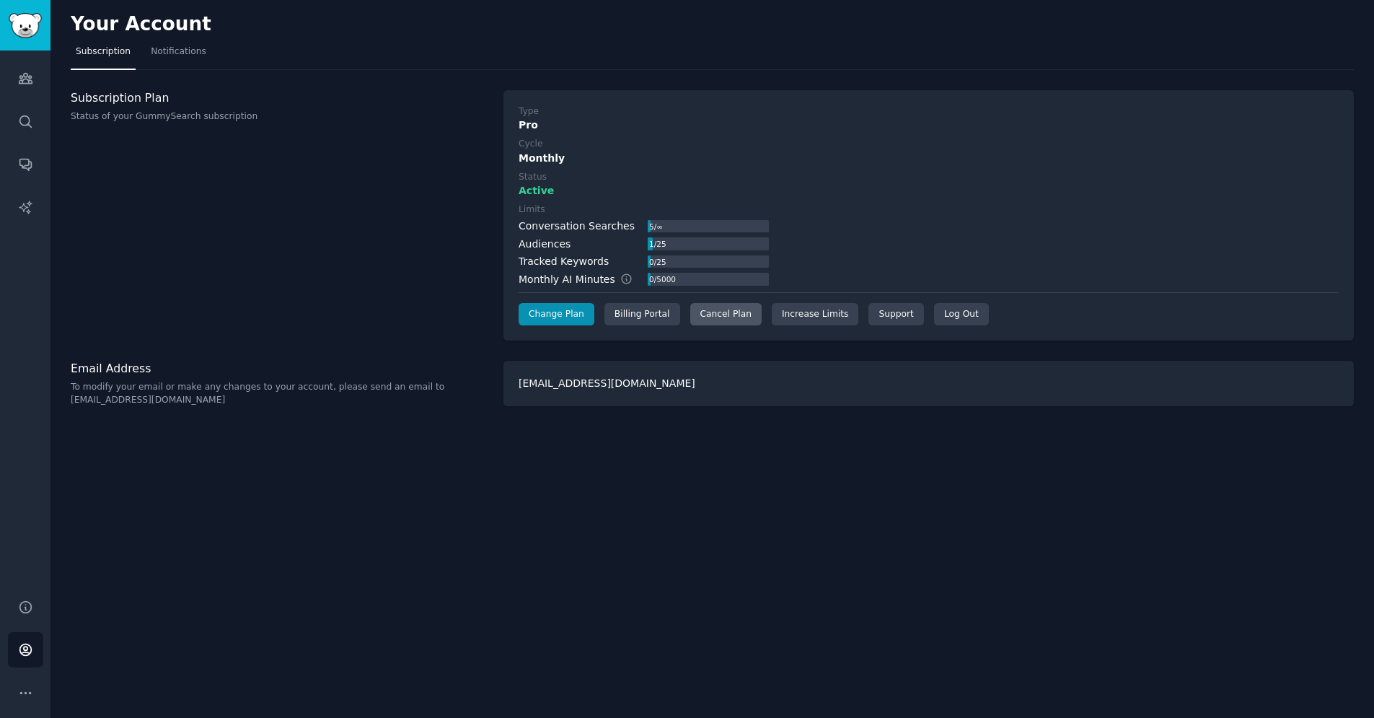
click at [713, 310] on div "Cancel Plan" at bounding box center [725, 314] width 71 height 23
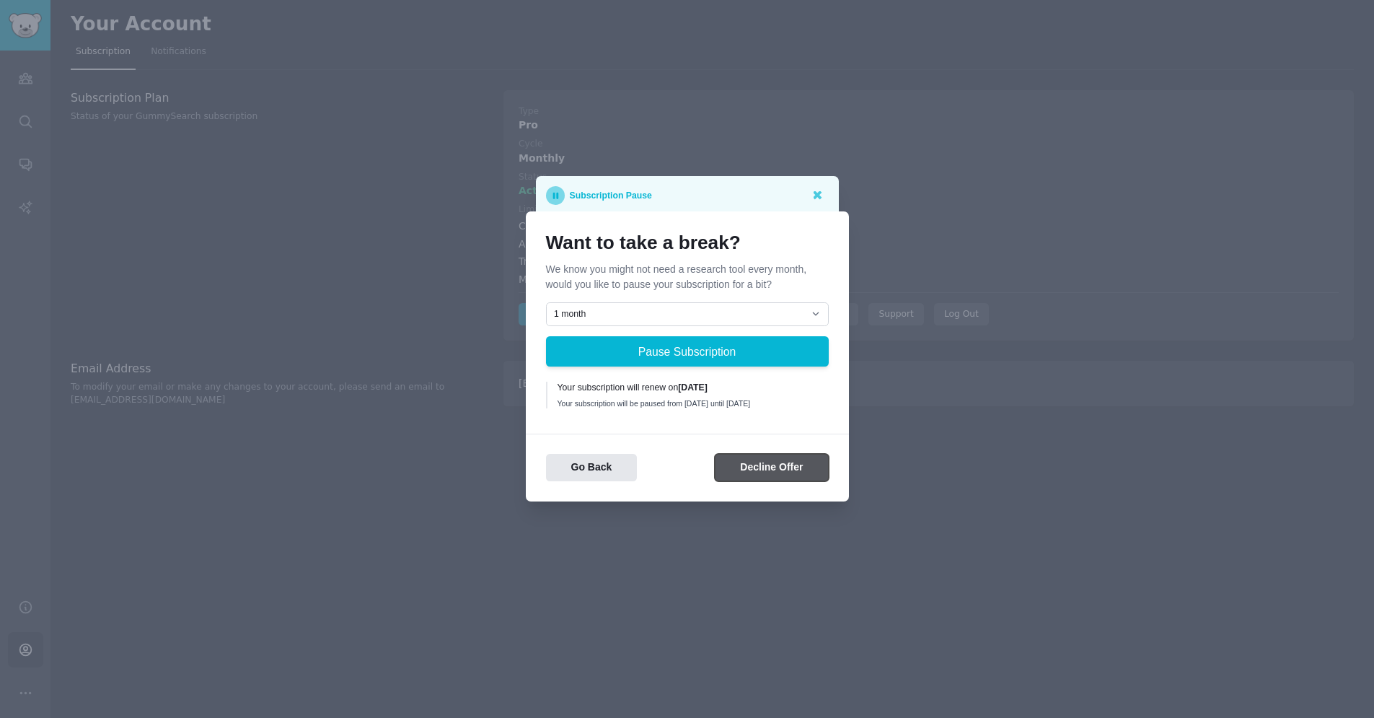
click at [757, 471] on button "Decline Offer" at bounding box center [771, 468] width 113 height 28
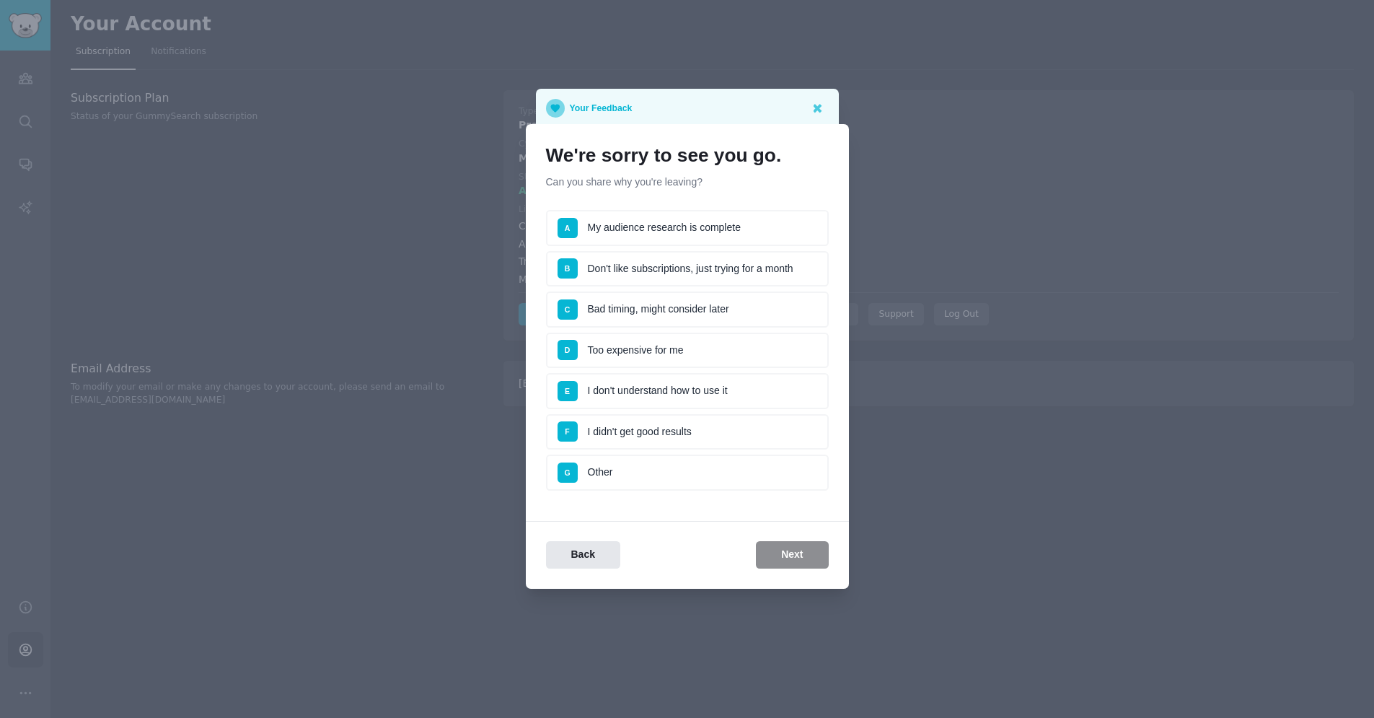
click at [717, 258] on li "B Don't like subscriptions, just trying for a month" at bounding box center [687, 269] width 283 height 36
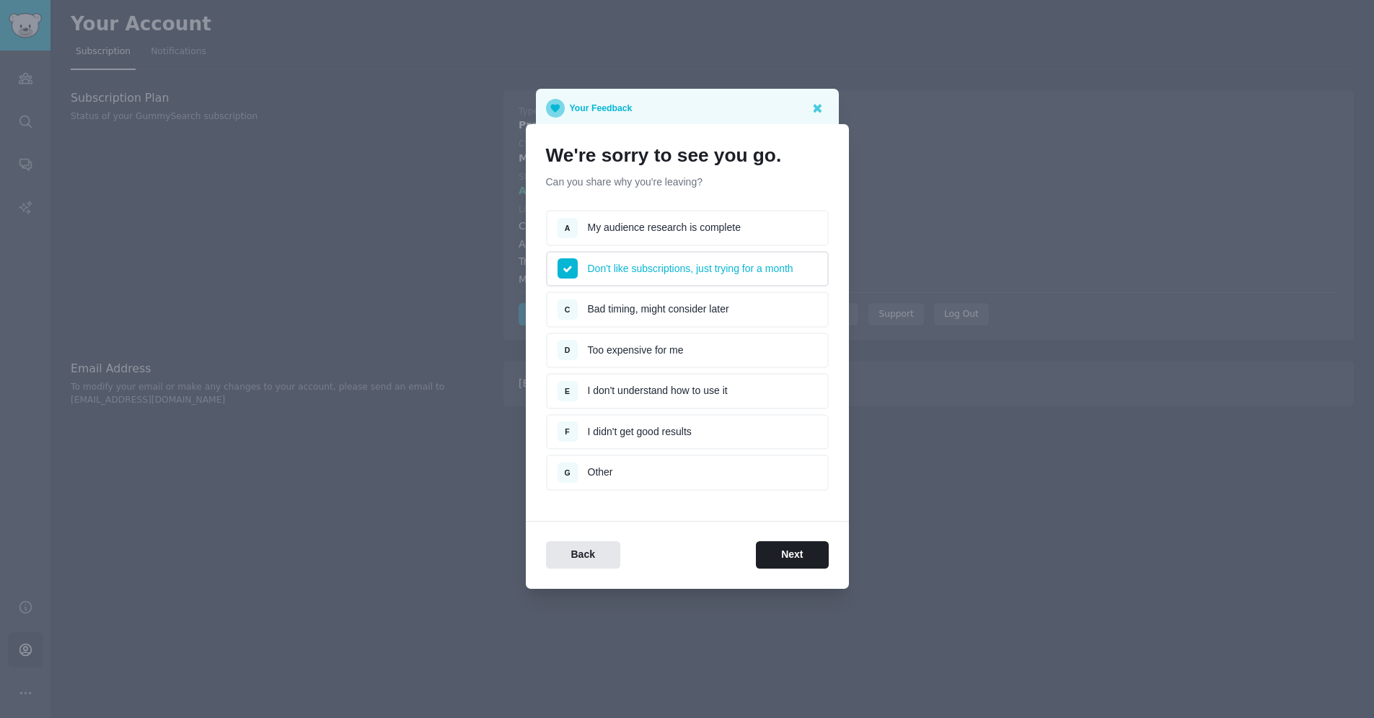
click at [692, 305] on li "C Bad timing, might consider later" at bounding box center [687, 309] width 283 height 36
click at [779, 551] on button "Next" at bounding box center [792, 555] width 72 height 28
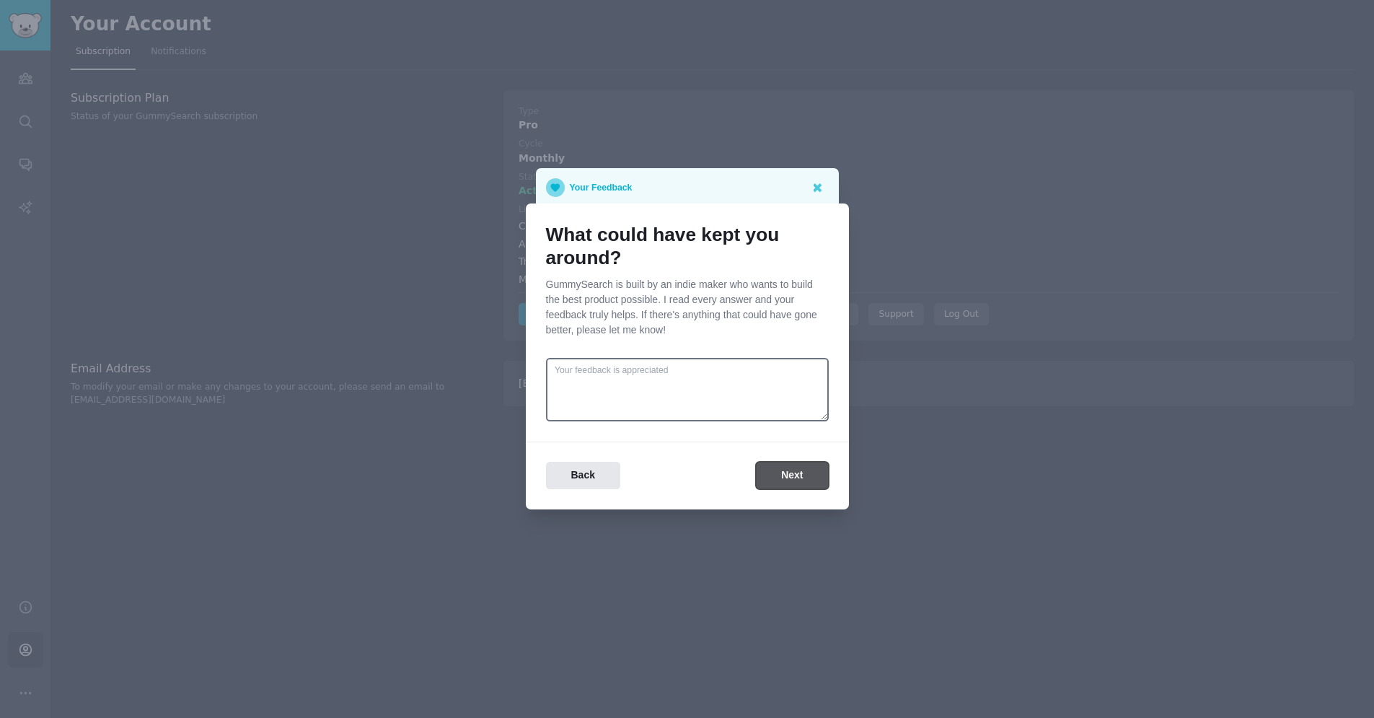
click at [762, 475] on button "Next" at bounding box center [792, 476] width 72 height 28
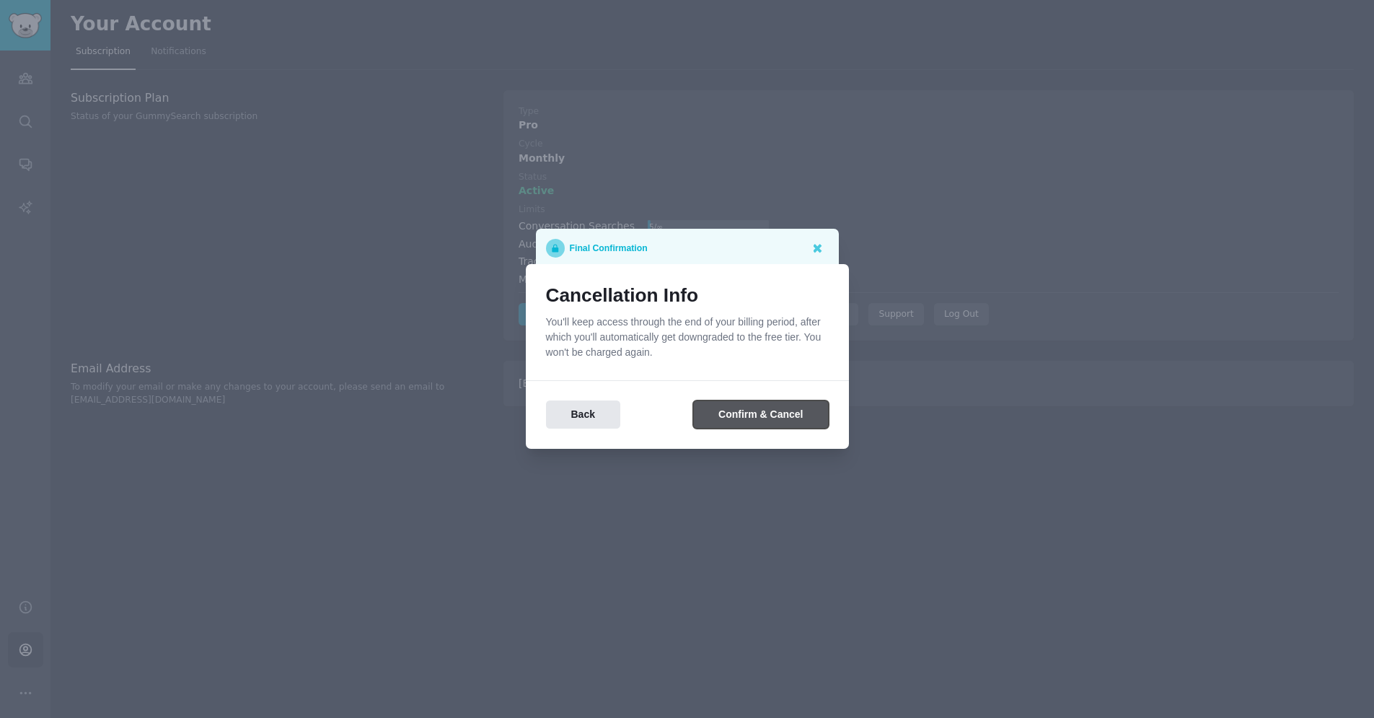
click at [750, 421] on button "Confirm & Cancel" at bounding box center [760, 414] width 135 height 28
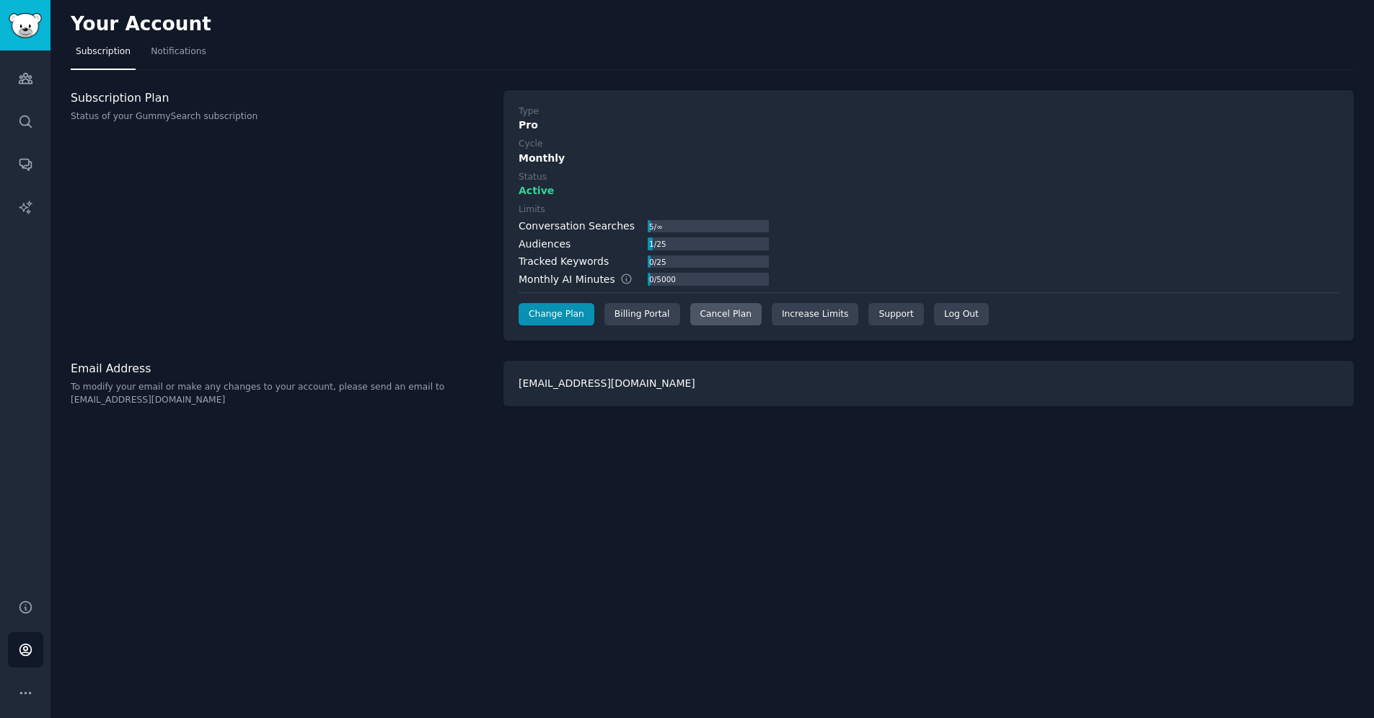
click at [734, 316] on div "Cancel Plan" at bounding box center [725, 314] width 71 height 23
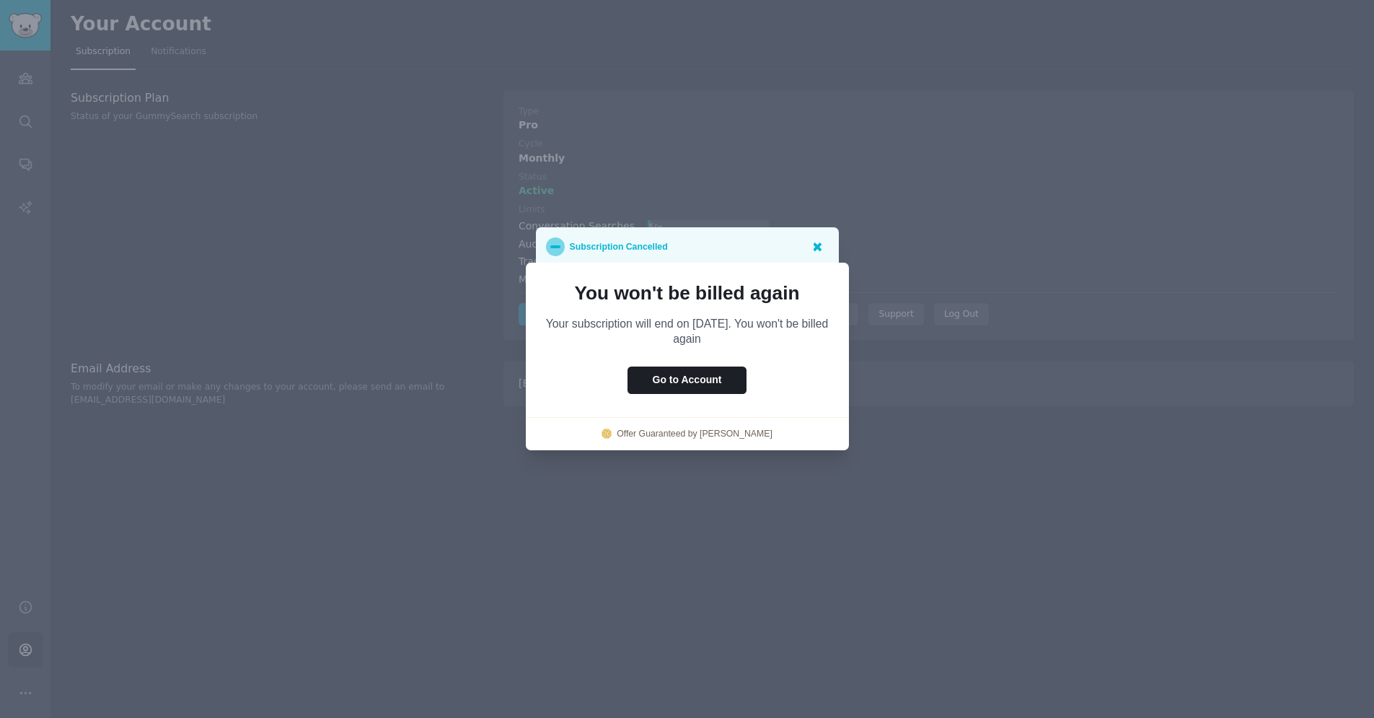
click at [818, 249] on icon at bounding box center [818, 246] width 9 height 9
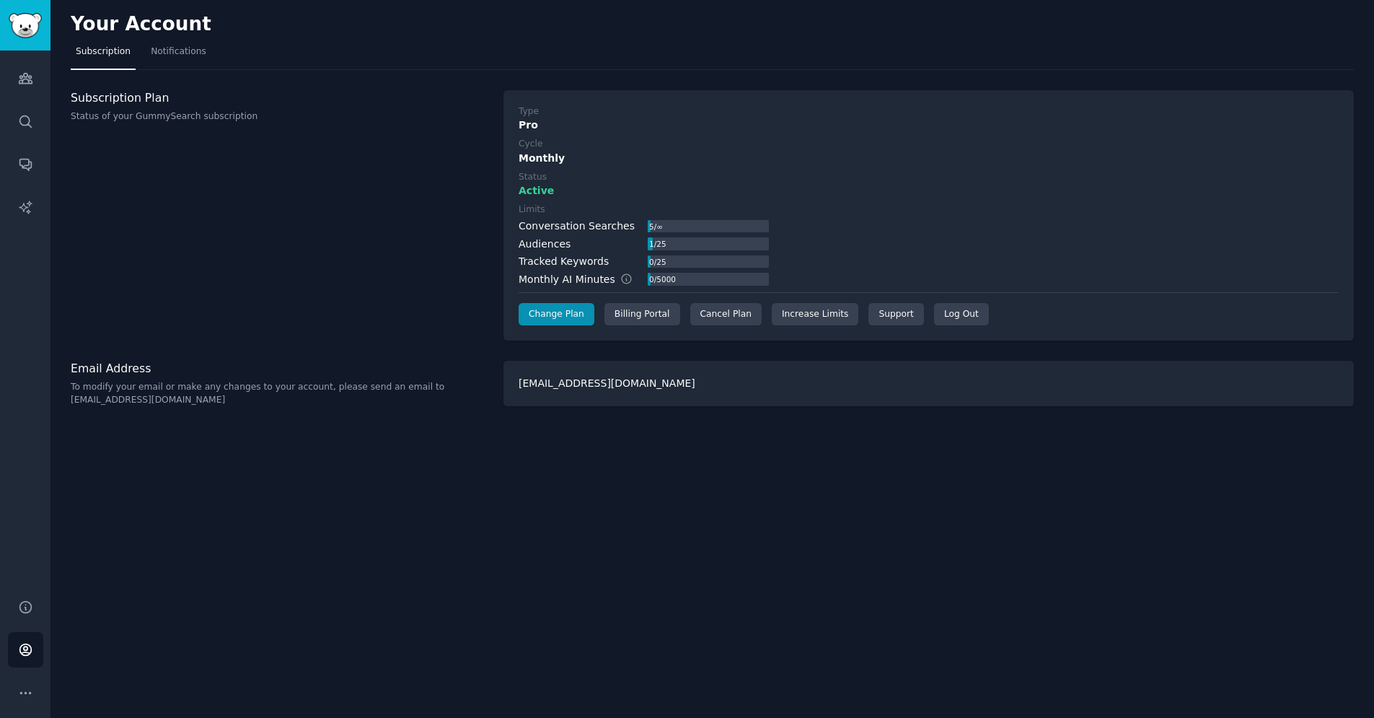
click at [423, 219] on div "Subscription Plan Status of your GummySearch subscription" at bounding box center [280, 215] width 418 height 251
click at [27, 44] on link "Sidebar" at bounding box center [25, 25] width 50 height 50
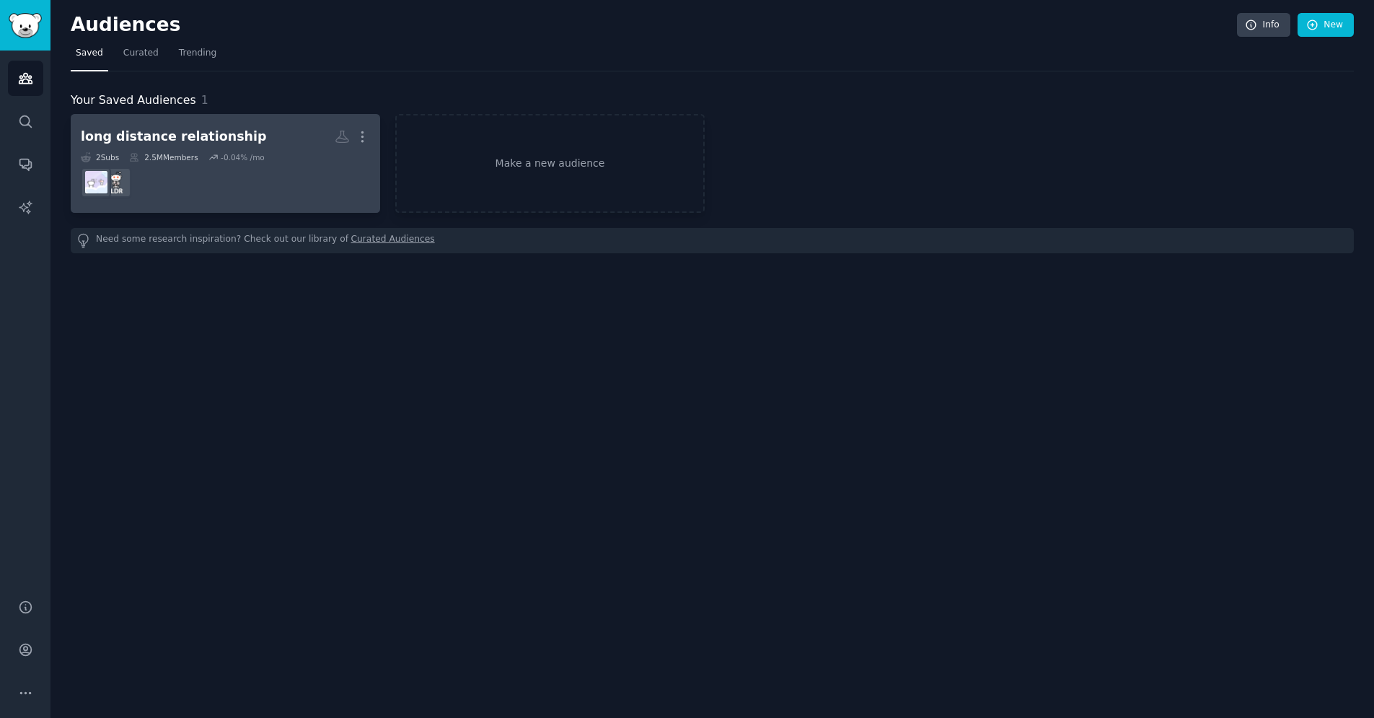
click at [224, 118] on link "long distance relationship More 2 Sub s 2.5M Members -0.04 % /mo" at bounding box center [225, 163] width 309 height 99
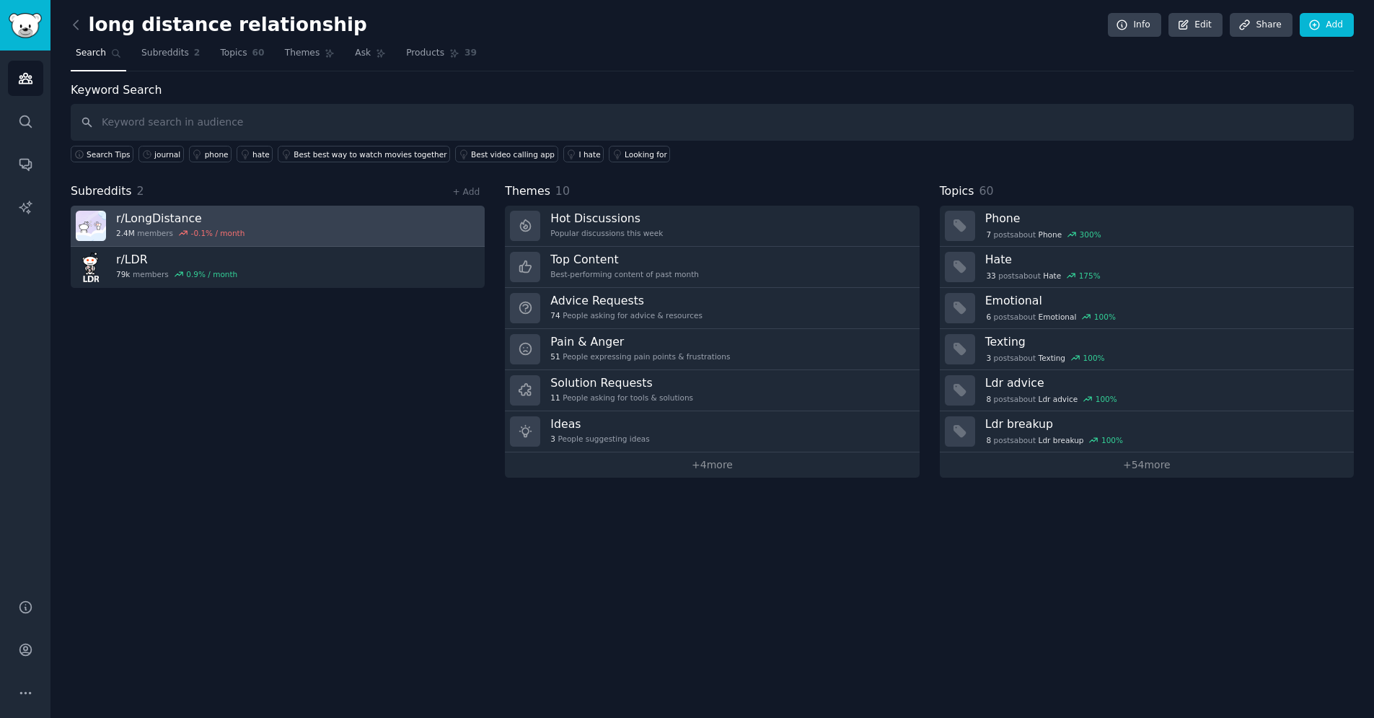
click at [237, 219] on h3 "r/ LongDistance" at bounding box center [180, 218] width 128 height 15
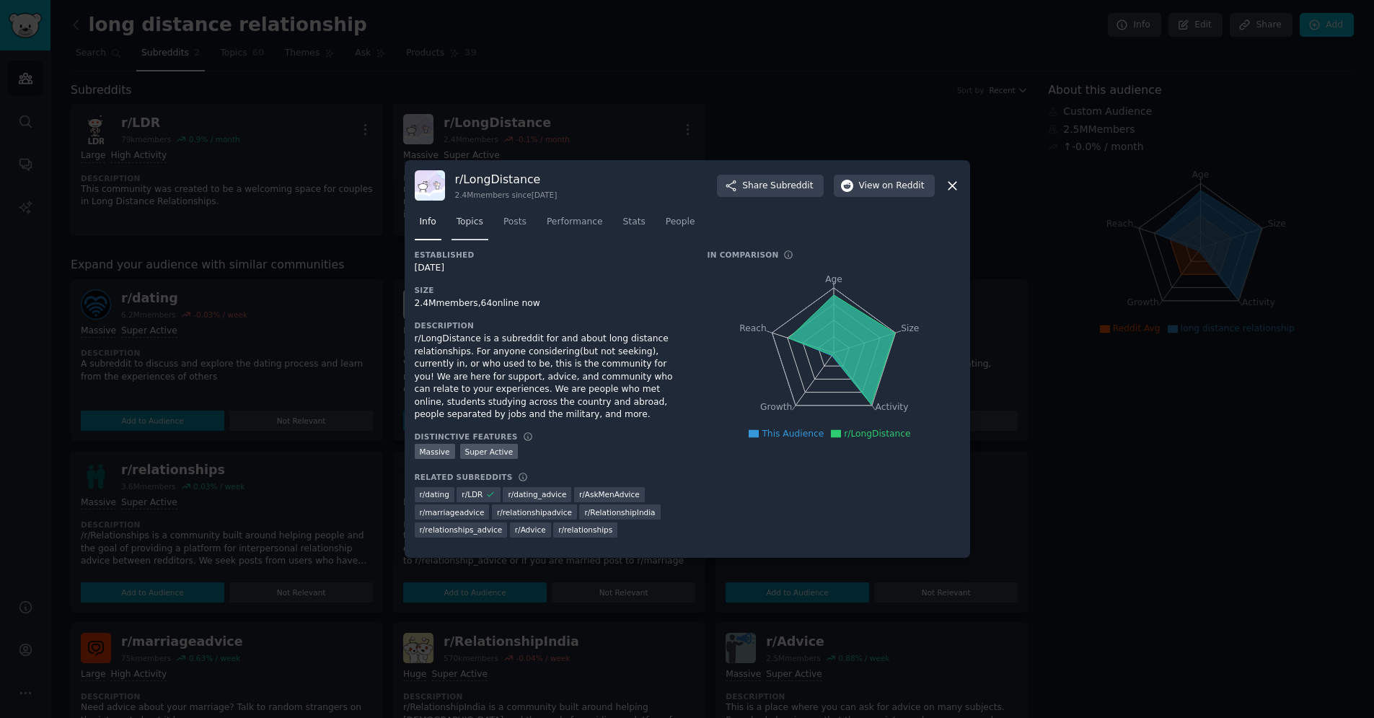
click at [475, 219] on span "Topics" at bounding box center [470, 222] width 27 height 13
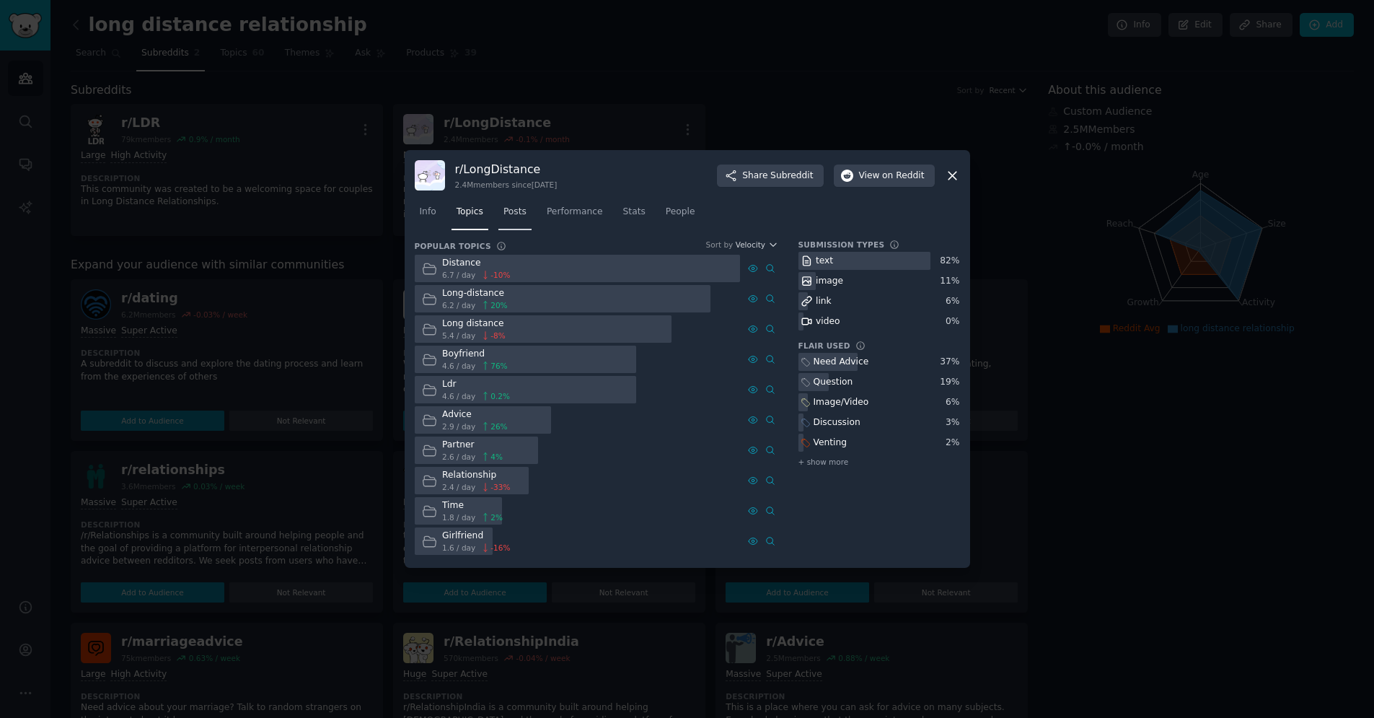
click at [512, 224] on link "Posts" at bounding box center [514, 216] width 33 height 30
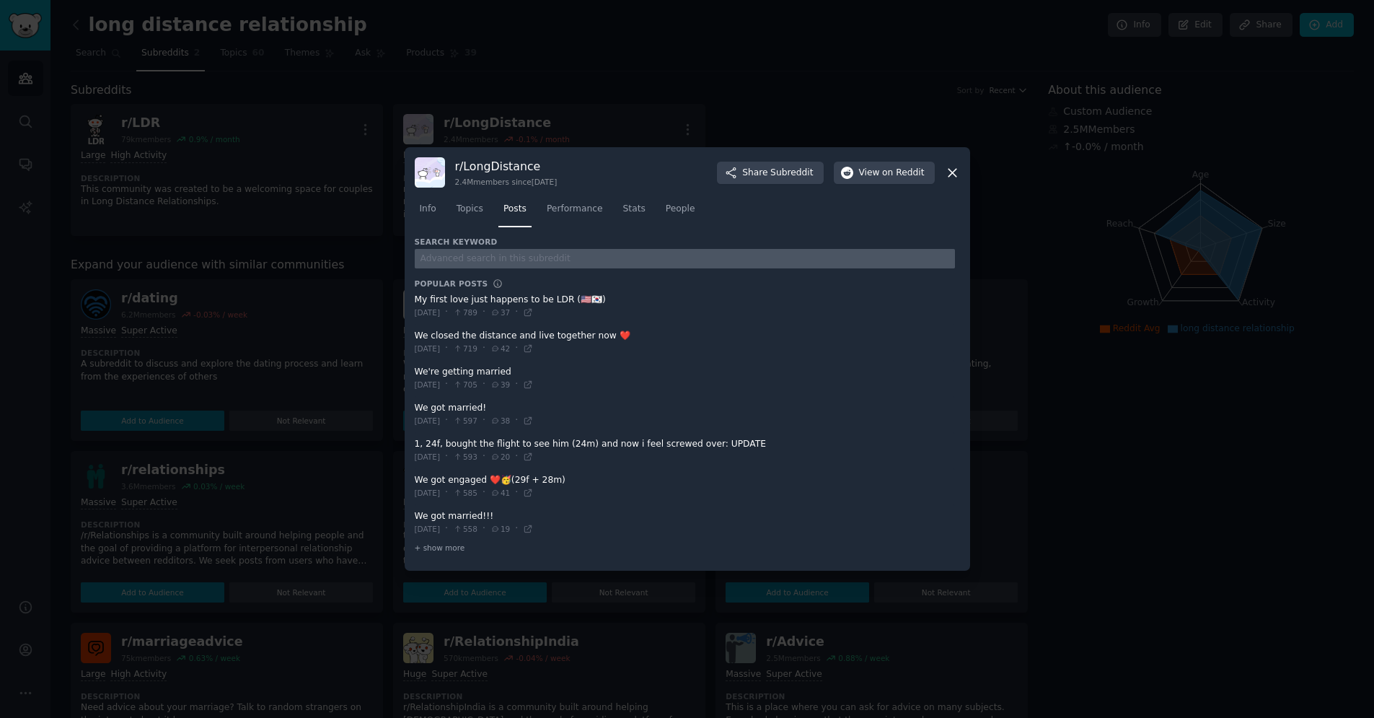
click at [486, 260] on input "text" at bounding box center [685, 258] width 540 height 19
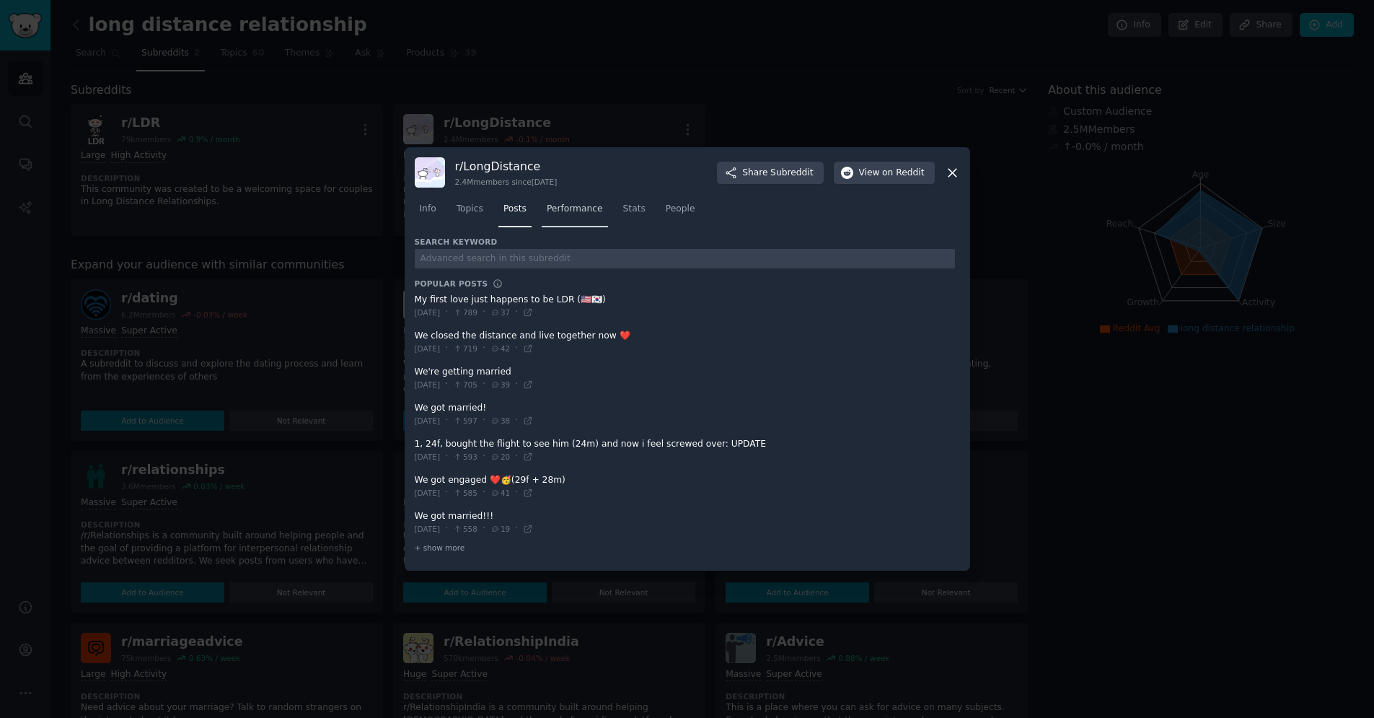
click at [583, 201] on link "Performance" at bounding box center [575, 213] width 66 height 30
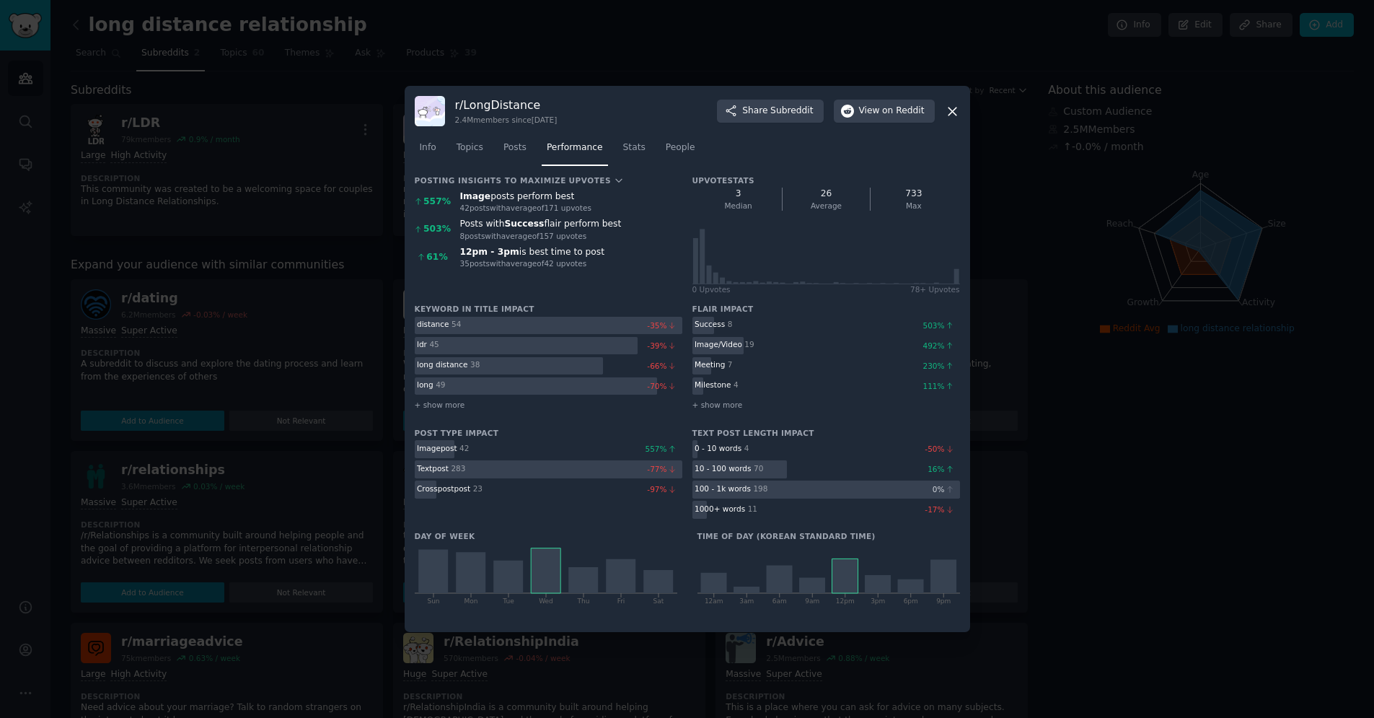
click at [514, 252] on div "12pm - 3pm is best time to post" at bounding box center [571, 252] width 222 height 13
click at [747, 204] on div "Median Upvote s" at bounding box center [738, 206] width 77 height 10
click at [819, 193] on div "26" at bounding box center [826, 194] width 76 height 13
click at [917, 192] on div "733" at bounding box center [914, 194] width 76 height 13
click at [637, 160] on link "Stats" at bounding box center [634, 151] width 32 height 30
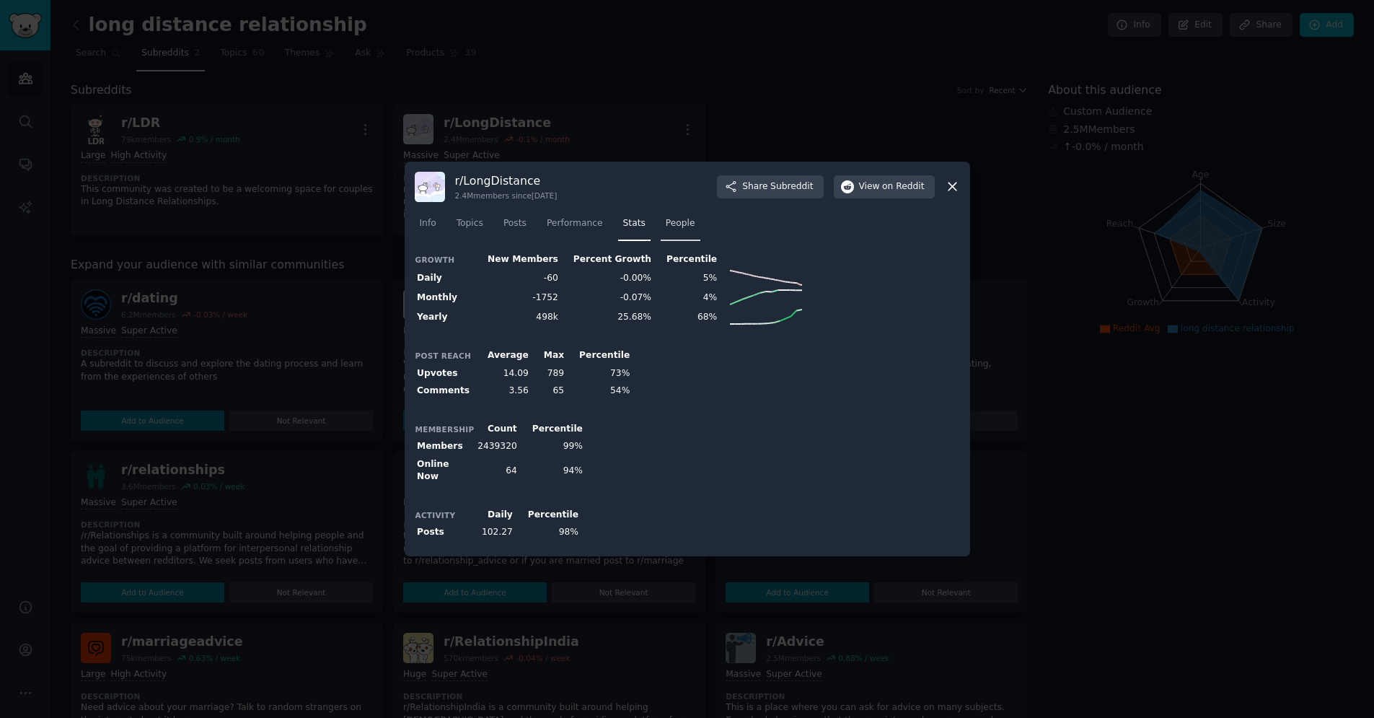
click at [661, 227] on link "People" at bounding box center [681, 227] width 40 height 30
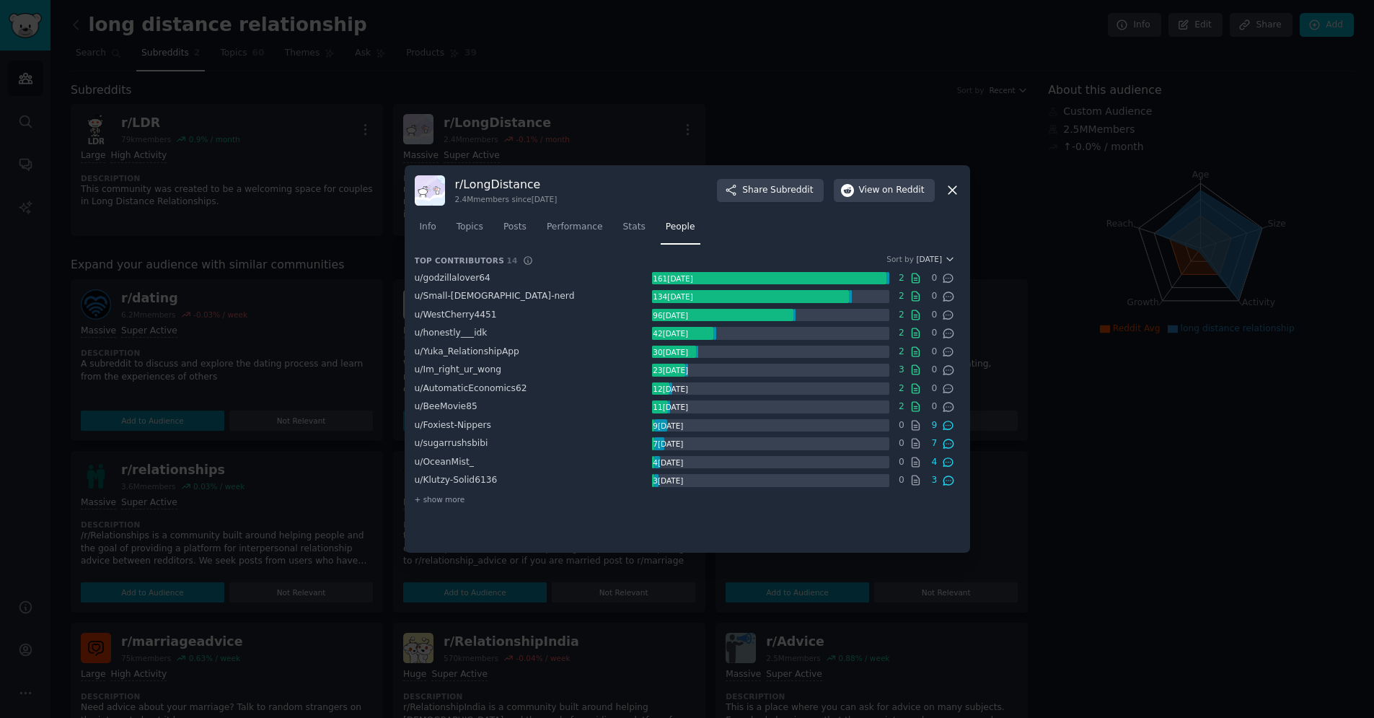
click at [457, 183] on h3 "r/ LongDistance" at bounding box center [506, 184] width 102 height 15
click at [424, 188] on img at bounding box center [430, 190] width 30 height 30
click at [482, 188] on h3 "r/ LongDistance" at bounding box center [506, 184] width 102 height 15
click at [951, 278] on icon at bounding box center [948, 278] width 13 height 13
click at [942, 278] on icon at bounding box center [948, 278] width 13 height 13
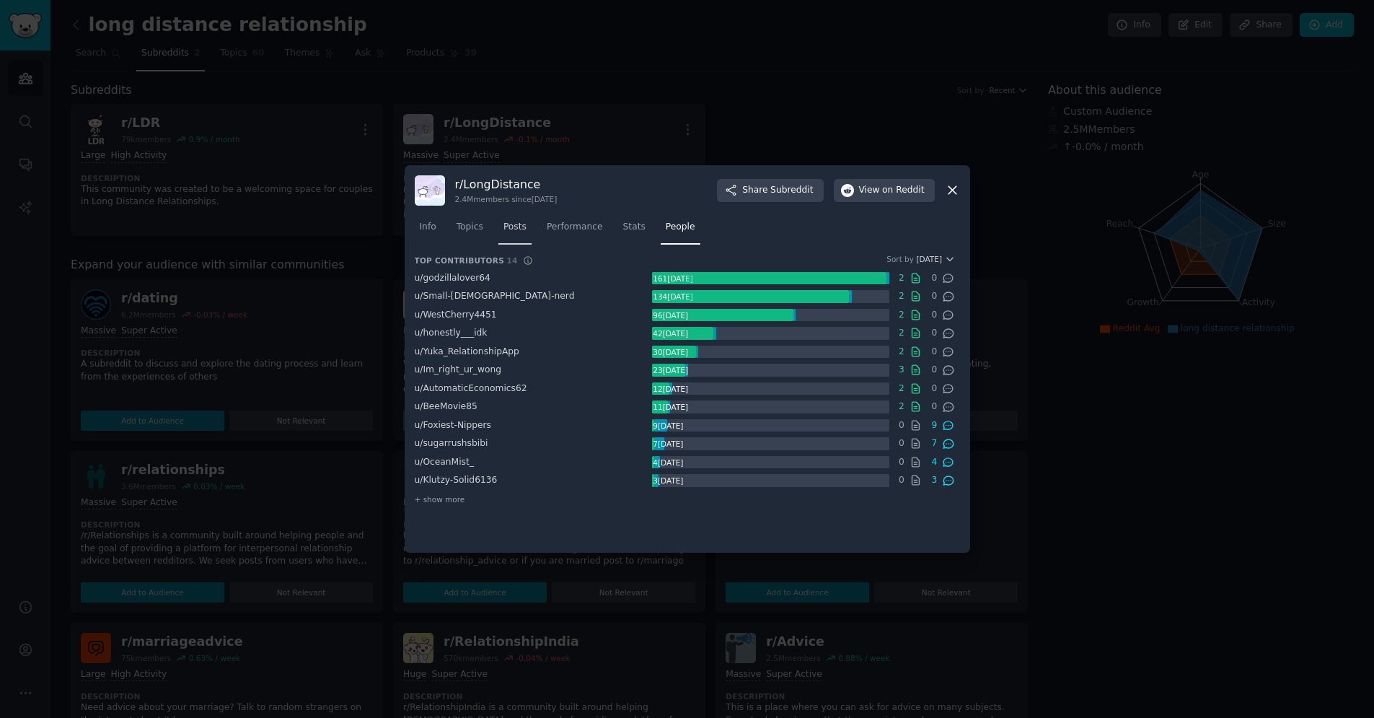
click at [513, 222] on span "Posts" at bounding box center [514, 227] width 23 height 13
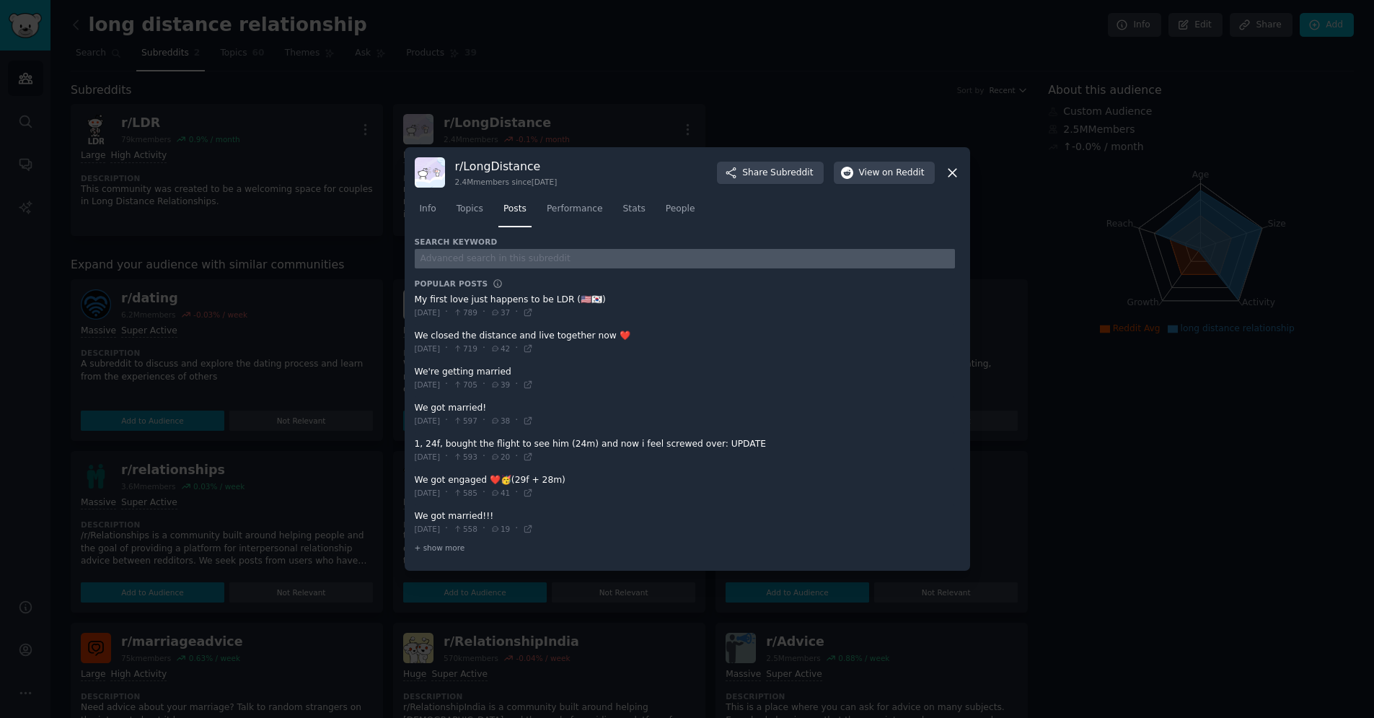
click at [468, 265] on input "text" at bounding box center [685, 258] width 540 height 19
type input "app"
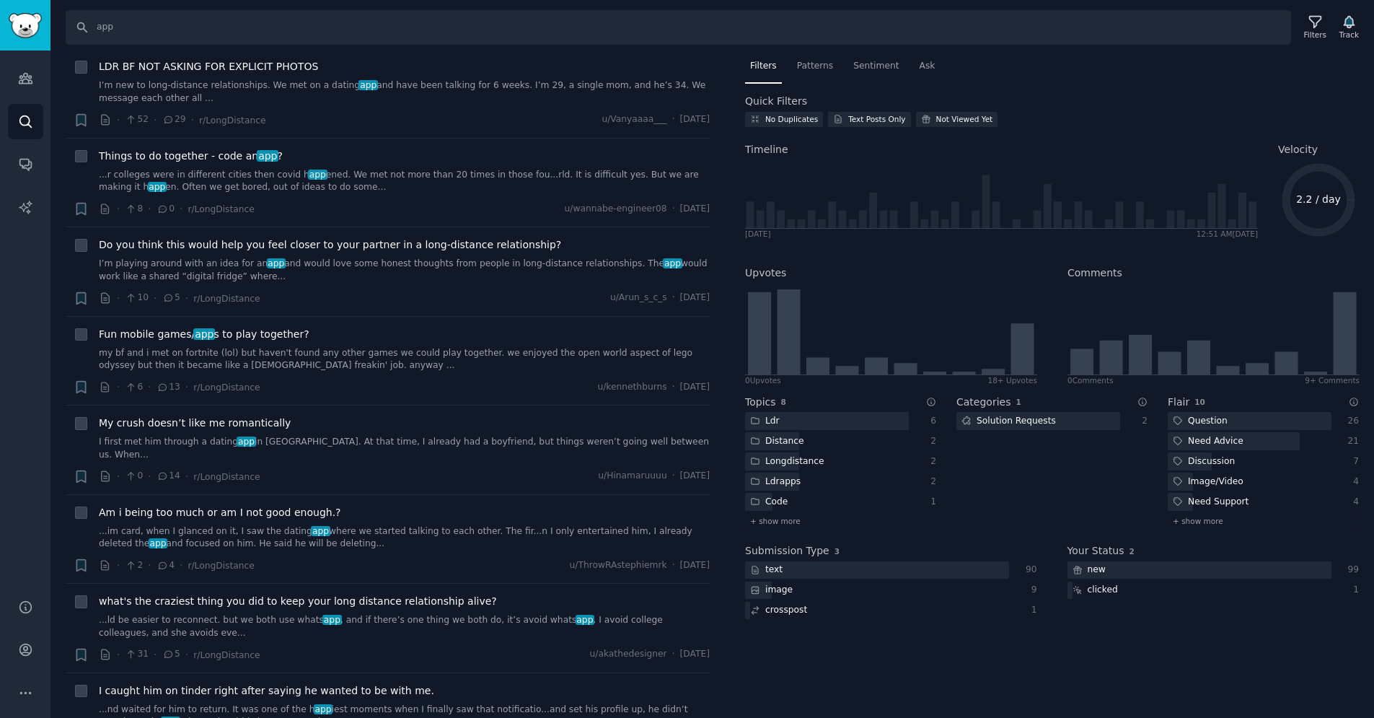
scroll to position [935, 0]
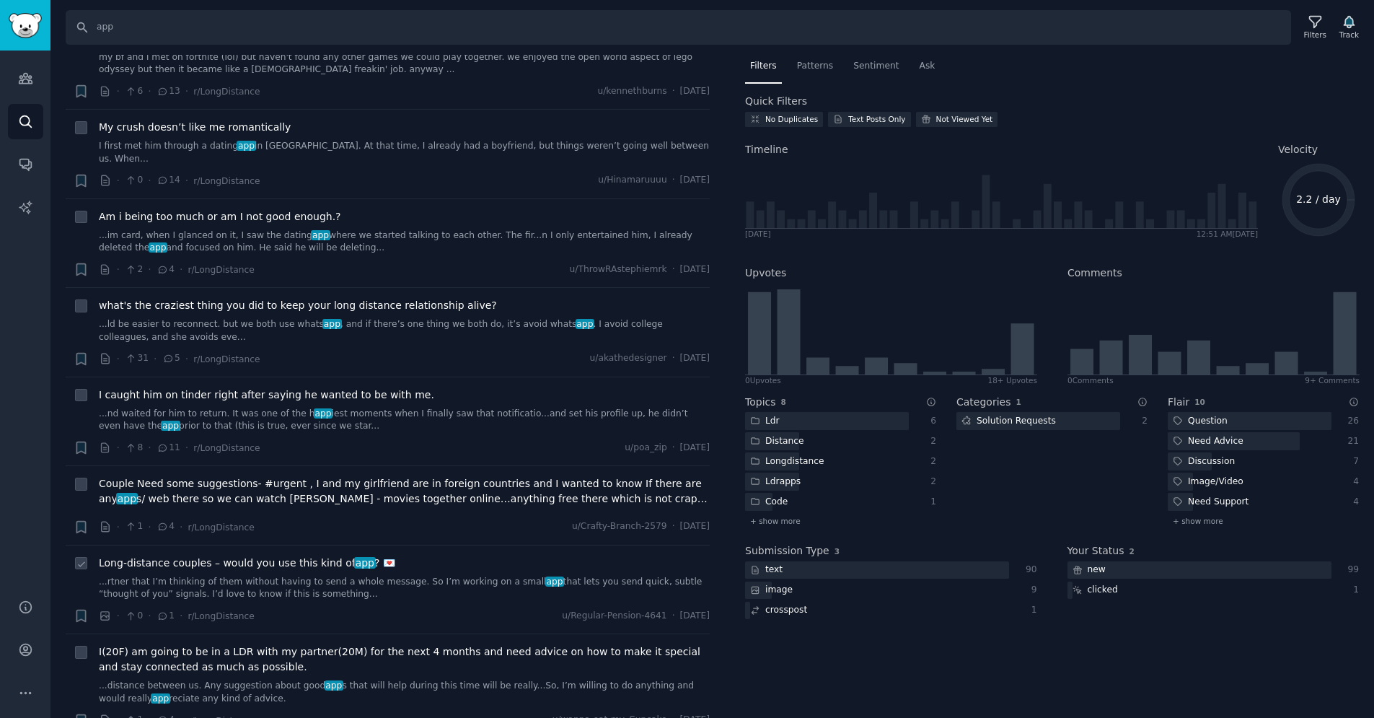
click at [335, 555] on span "Long-distance couples – would you use this kind of app ? 💌" at bounding box center [247, 562] width 296 height 15
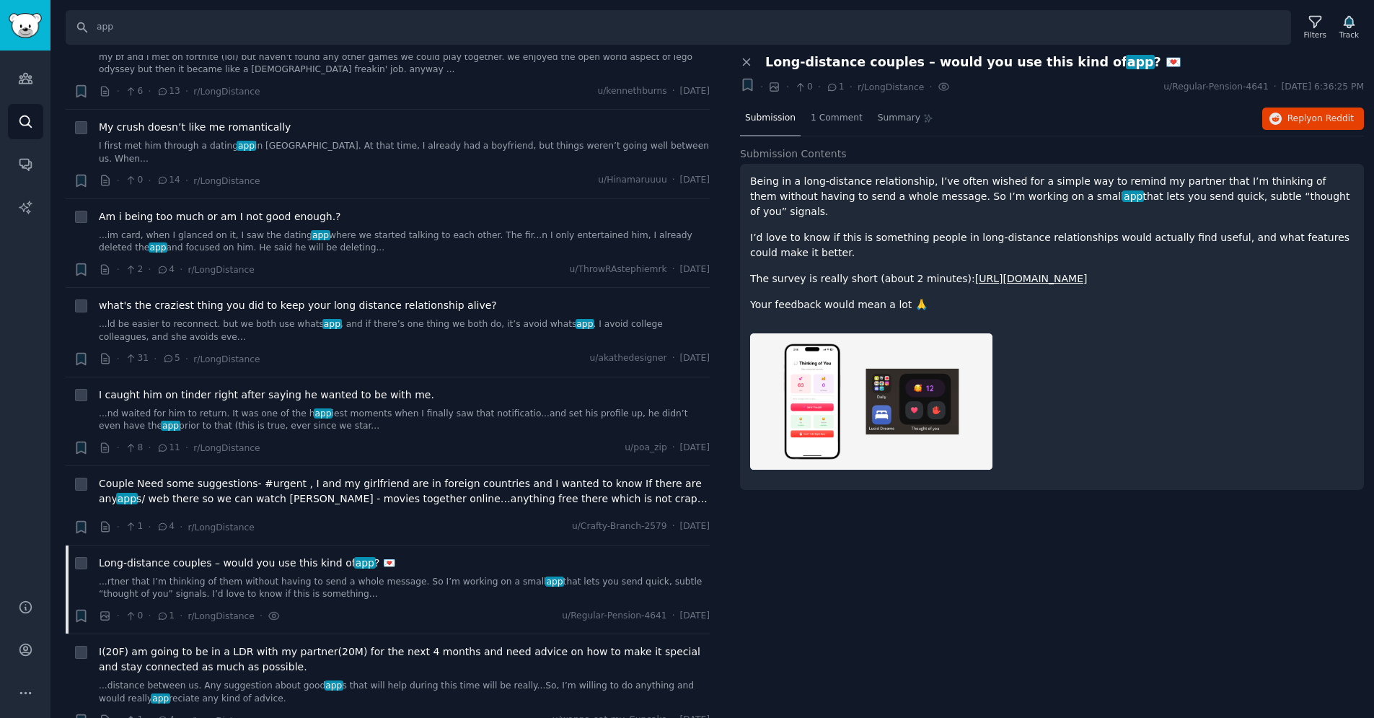
click at [898, 413] on img at bounding box center [871, 401] width 242 height 136
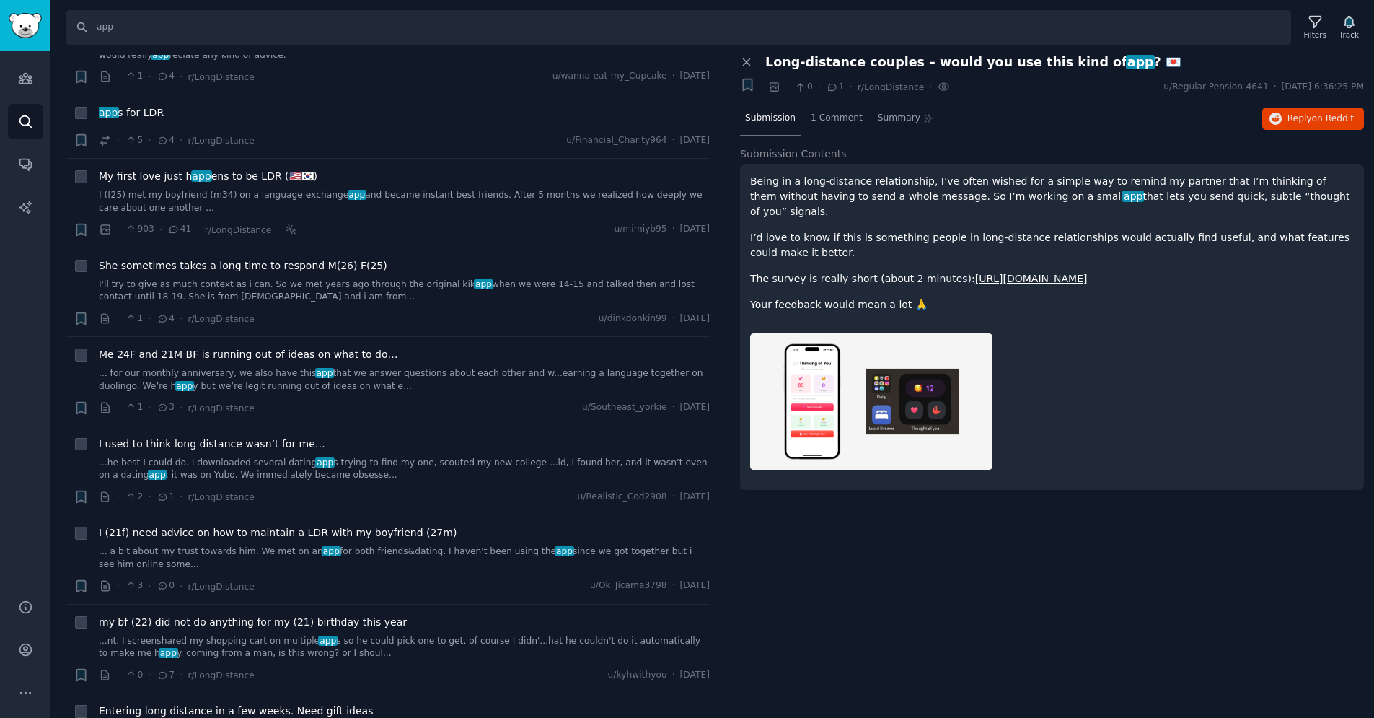
scroll to position [1580, 0]
click at [272, 345] on span "Me 24F and 21M BF is running out of ideas on what to do…" at bounding box center [248, 352] width 299 height 15
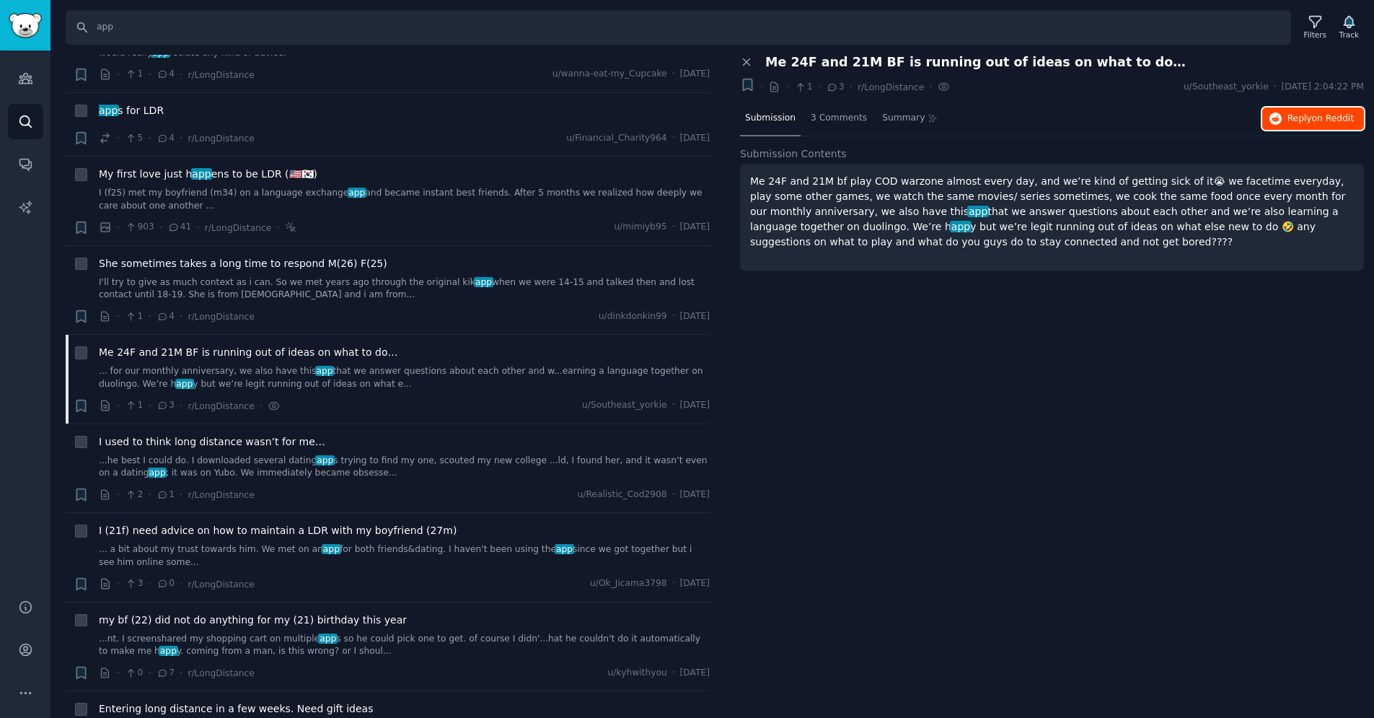
click at [1310, 125] on button "Reply on Reddit" at bounding box center [1313, 118] width 102 height 23
